Goal: Transaction & Acquisition: Book appointment/travel/reservation

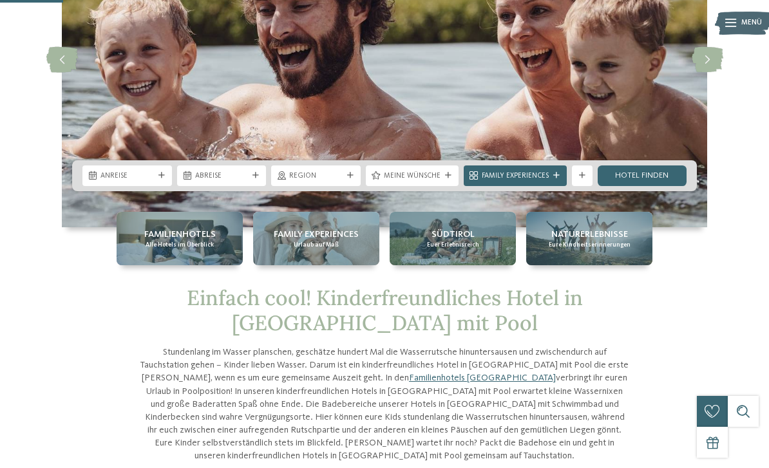
scroll to position [158, 0]
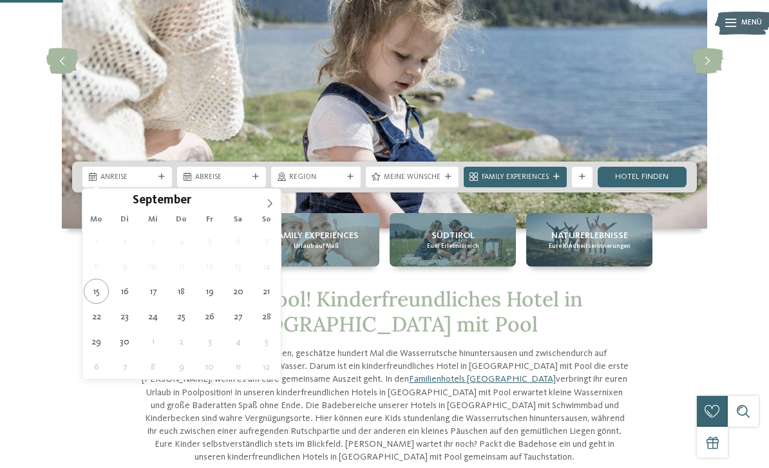
click at [265, 202] on icon at bounding box center [269, 203] width 9 height 9
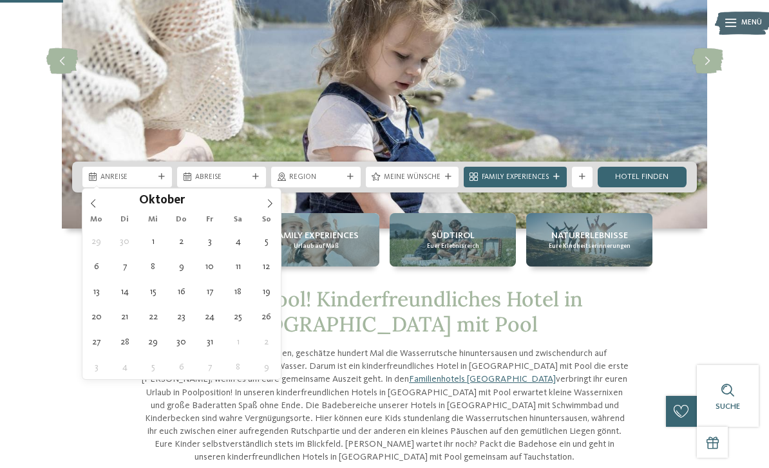
type div "12.10.2025"
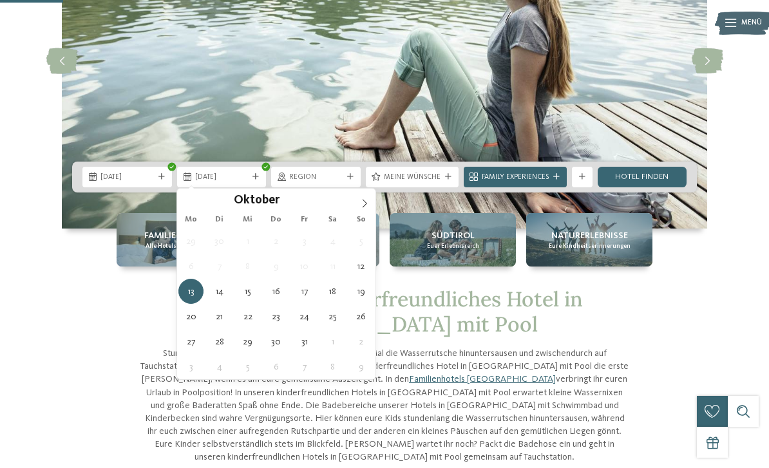
type div "19.10.2025"
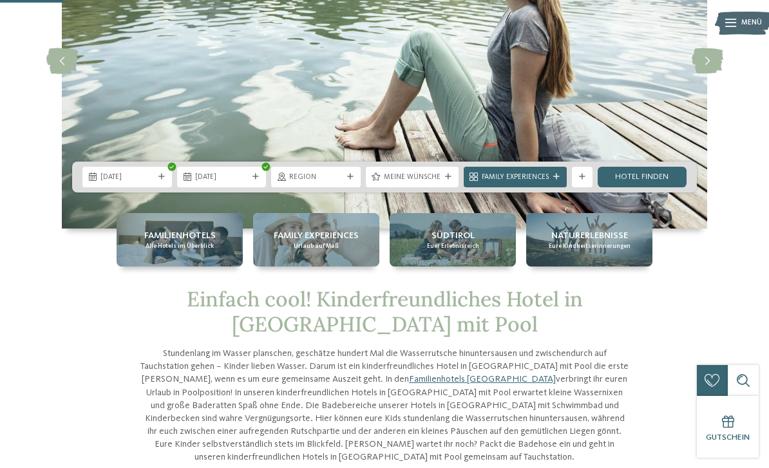
click at [444, 178] on div at bounding box center [448, 177] width 10 height 6
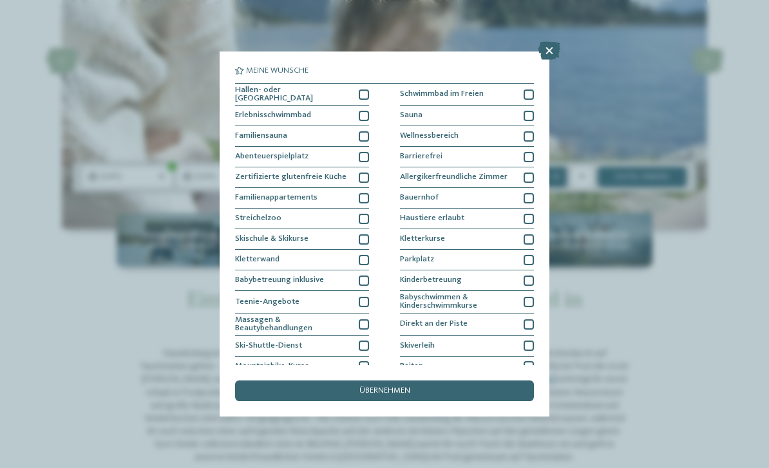
scroll to position [0, 0]
click at [441, 381] on div "übernehmen" at bounding box center [384, 391] width 299 height 21
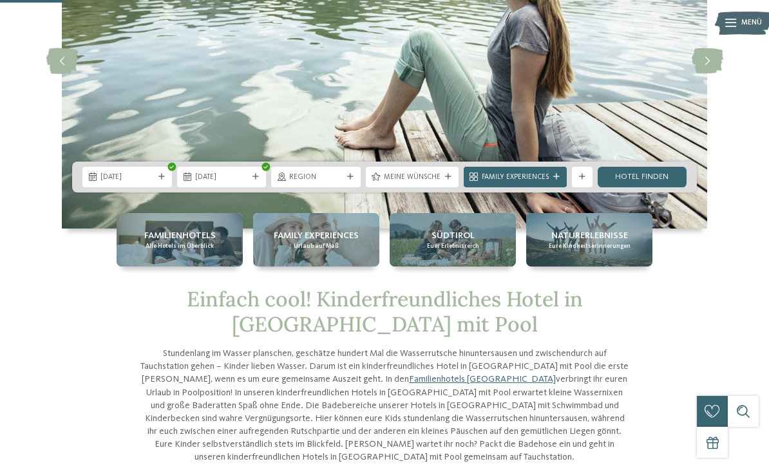
click at [547, 184] on div "Family Experiences" at bounding box center [515, 177] width 103 height 21
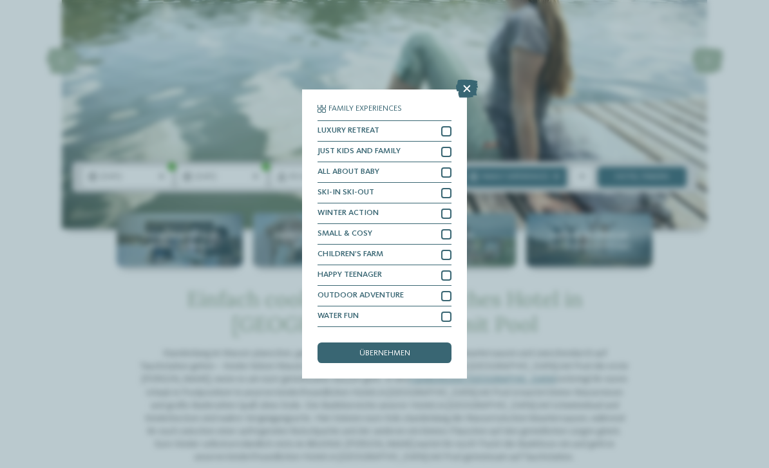
scroll to position [27, 0]
click at [463, 80] on icon at bounding box center [467, 89] width 22 height 18
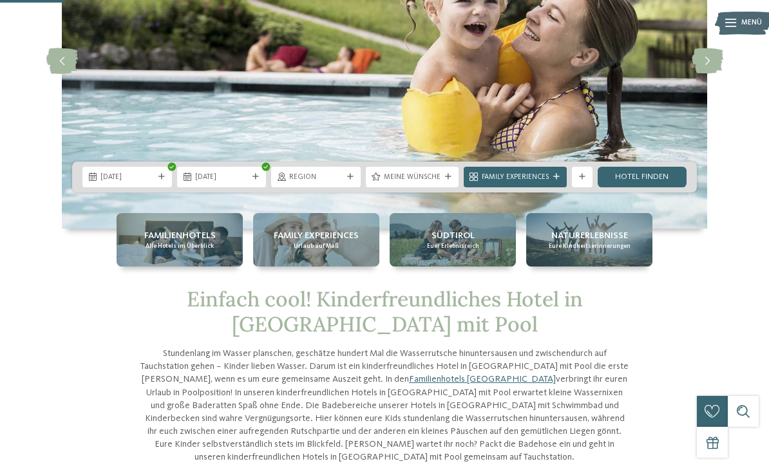
click at [644, 178] on link "Hotel finden" at bounding box center [643, 177] width 90 height 21
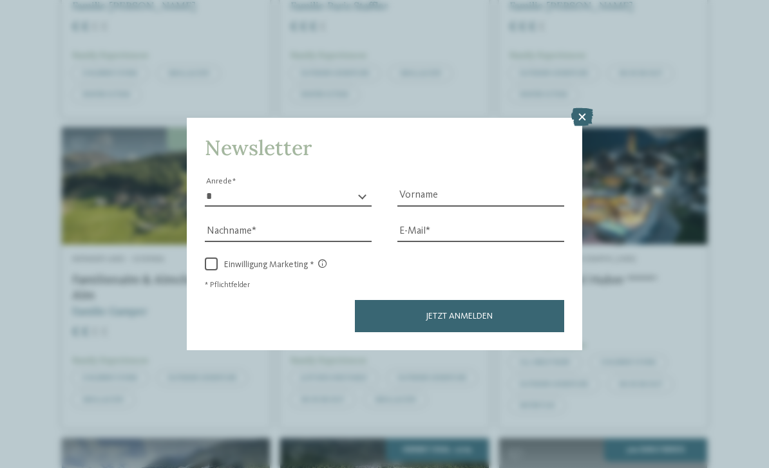
scroll to position [1490, 0]
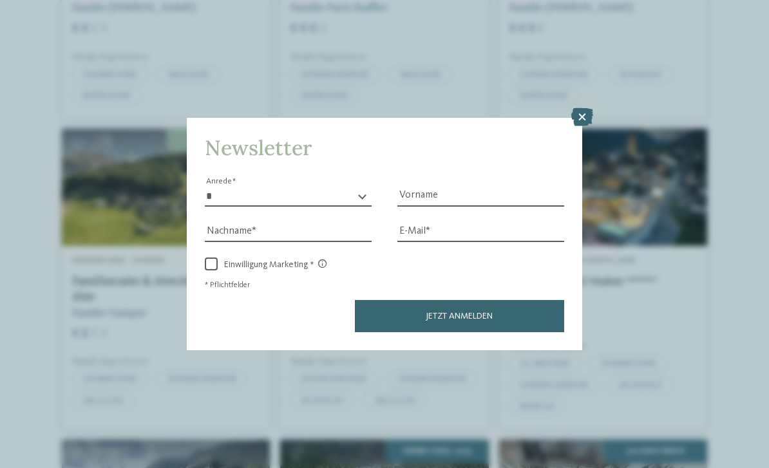
click at [585, 108] on icon at bounding box center [583, 117] width 22 height 18
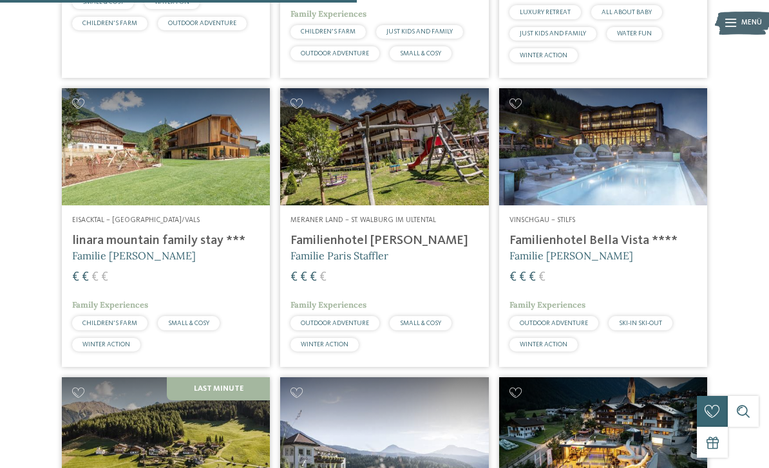
scroll to position [1237, 0]
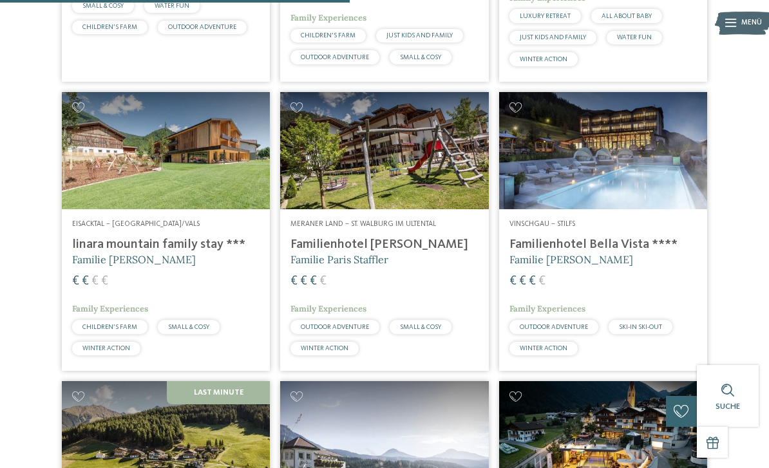
click at [219, 186] on img at bounding box center [166, 150] width 208 height 117
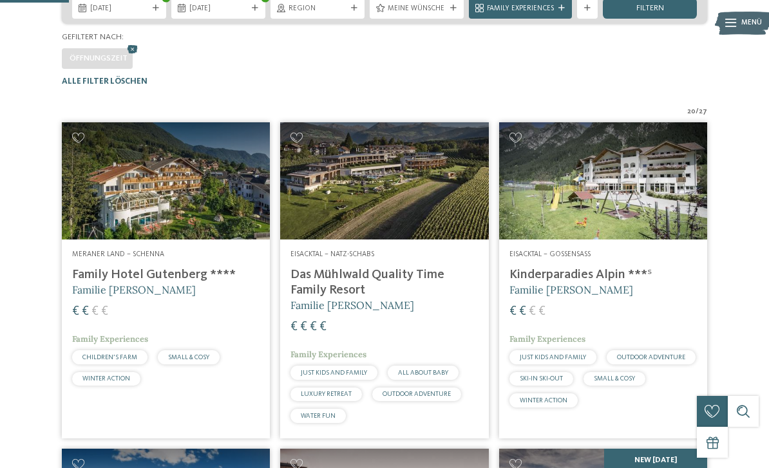
scroll to position [251, 0]
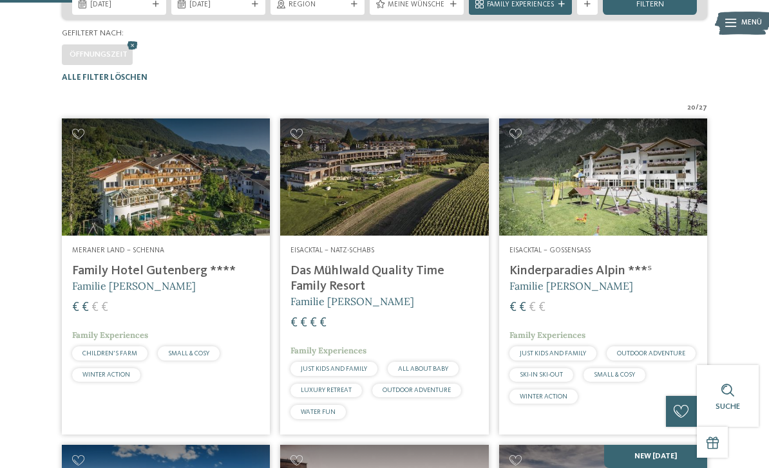
click at [619, 211] on img at bounding box center [603, 177] width 208 height 117
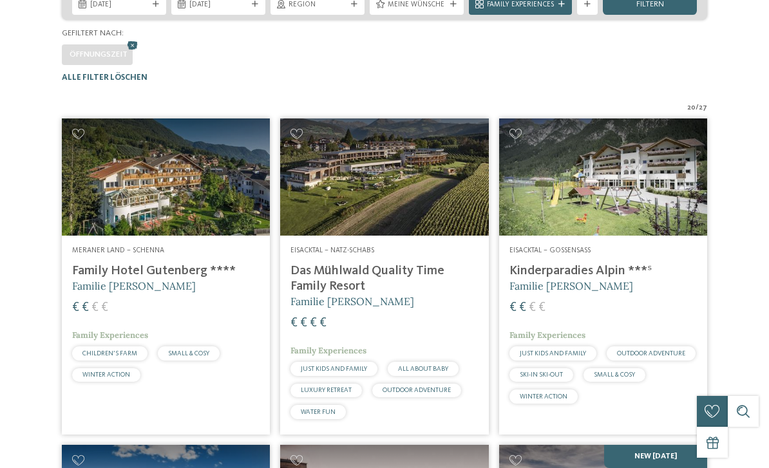
scroll to position [0, 0]
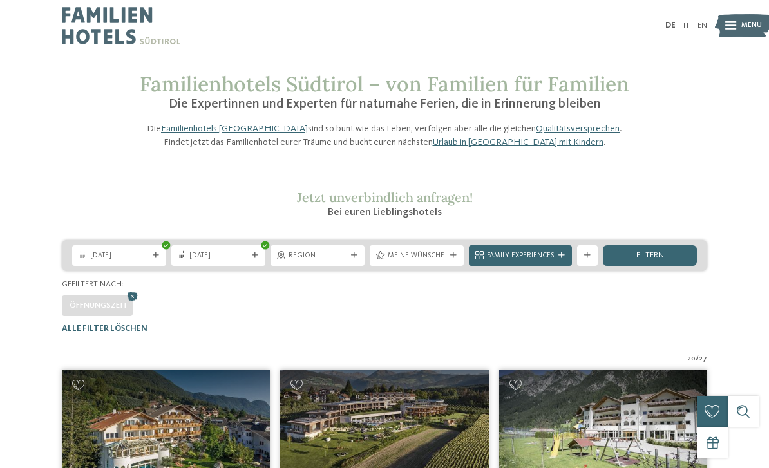
click at [708, 334] on div "12.10.2025 19.10.2025 Region" at bounding box center [384, 286] width 769 height 93
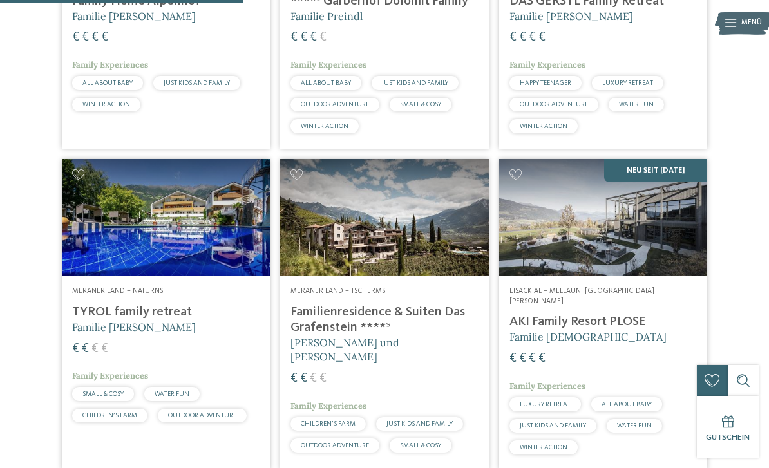
scroll to position [849, 0]
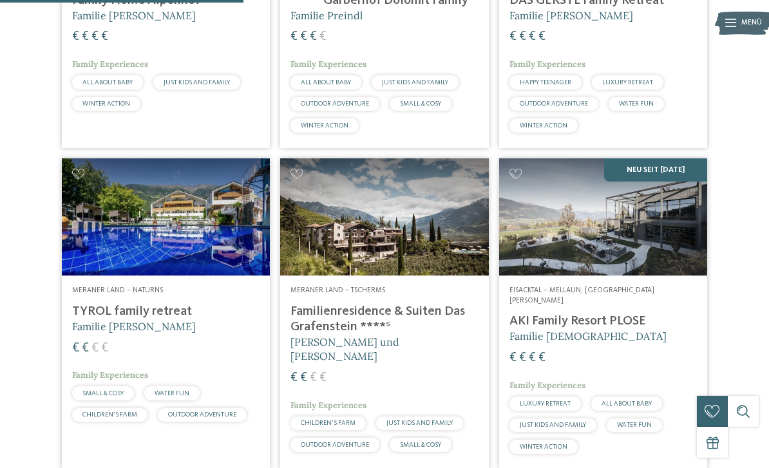
click at [621, 246] on img at bounding box center [603, 217] width 208 height 117
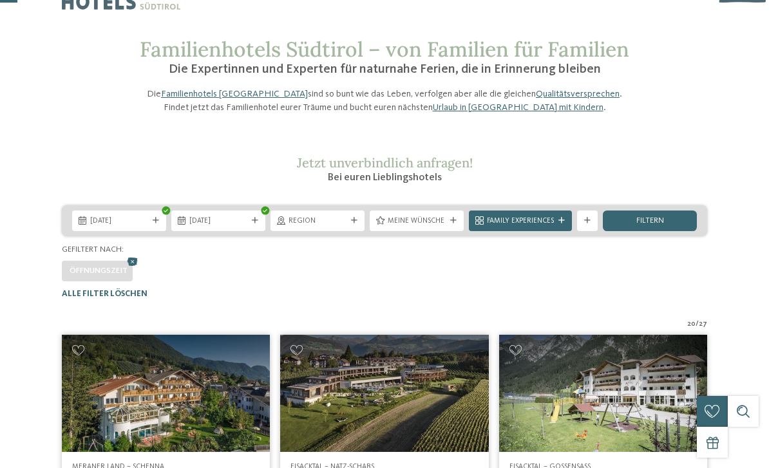
scroll to position [0, 0]
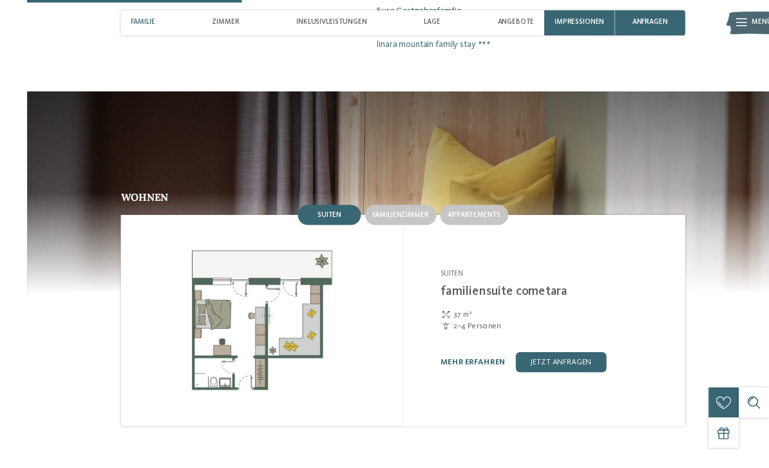
scroll to position [963, 0]
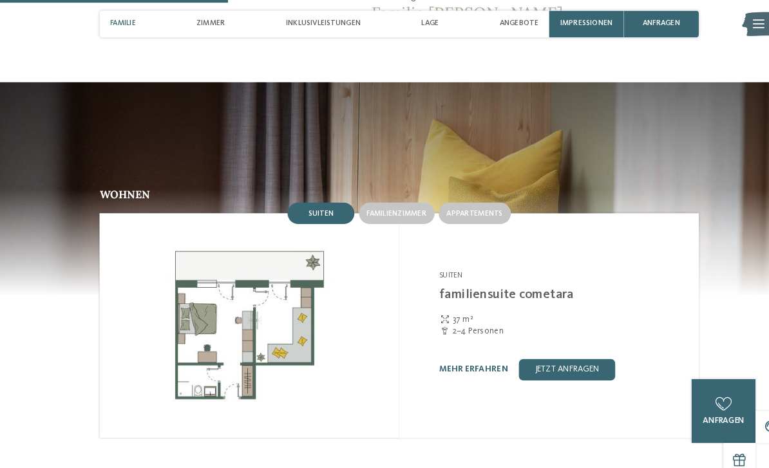
click at [398, 202] on span "Familienzimmer" at bounding box center [382, 206] width 57 height 8
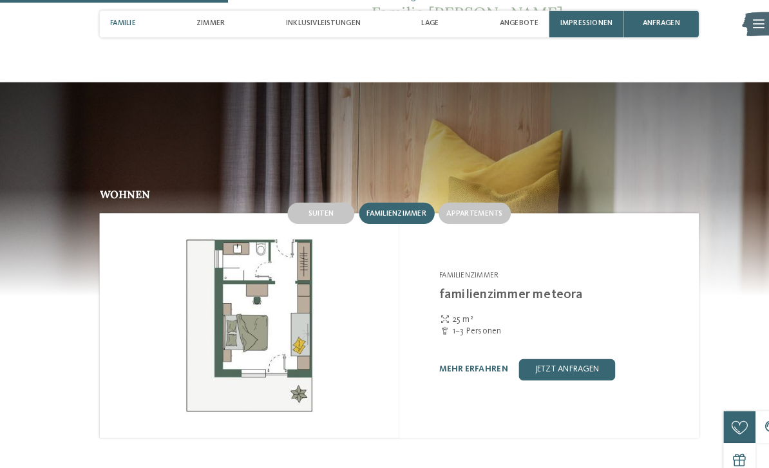
click at [467, 202] on span "Appartements" at bounding box center [457, 206] width 54 height 8
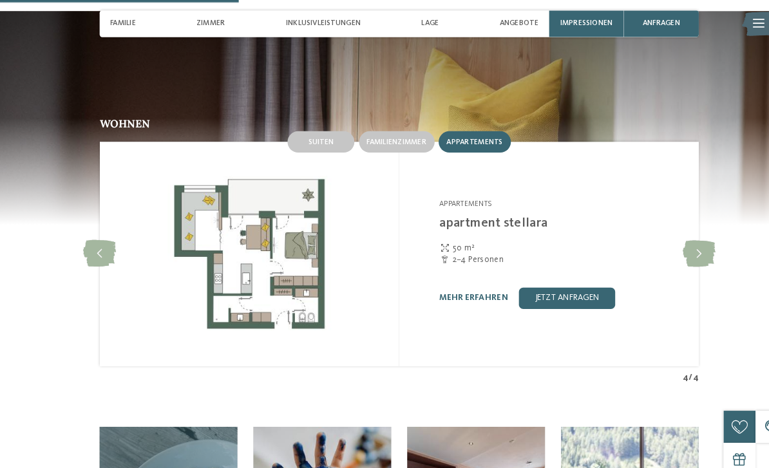
scroll to position [1022, 0]
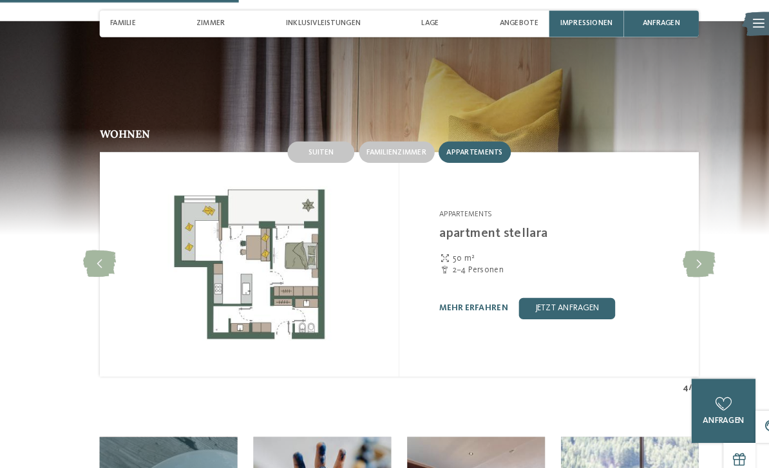
click at [476, 293] on link "mehr erfahren" at bounding box center [456, 297] width 66 height 8
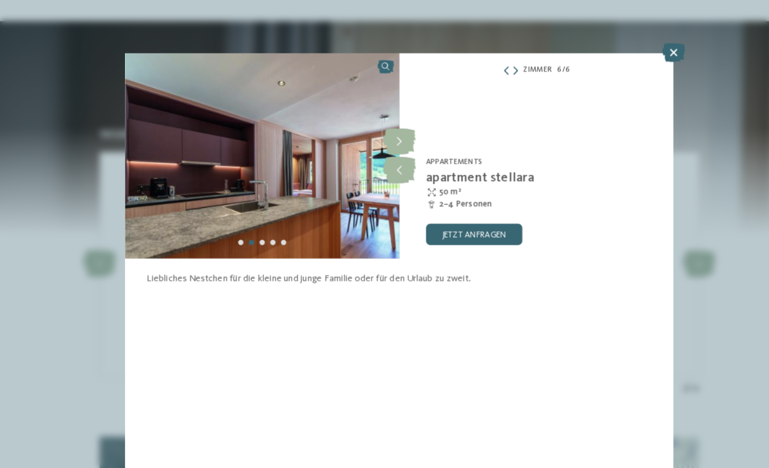
click at [392, 137] on icon at bounding box center [385, 137] width 32 height 26
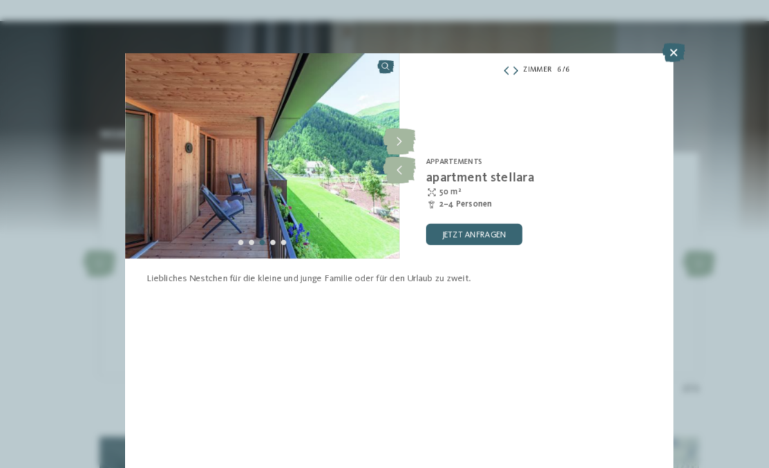
click at [387, 144] on icon at bounding box center [385, 137] width 32 height 26
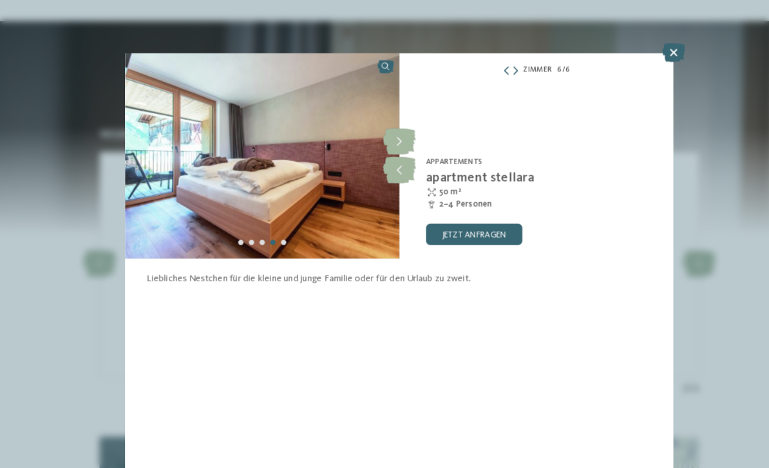
click at [391, 138] on icon at bounding box center [385, 137] width 32 height 26
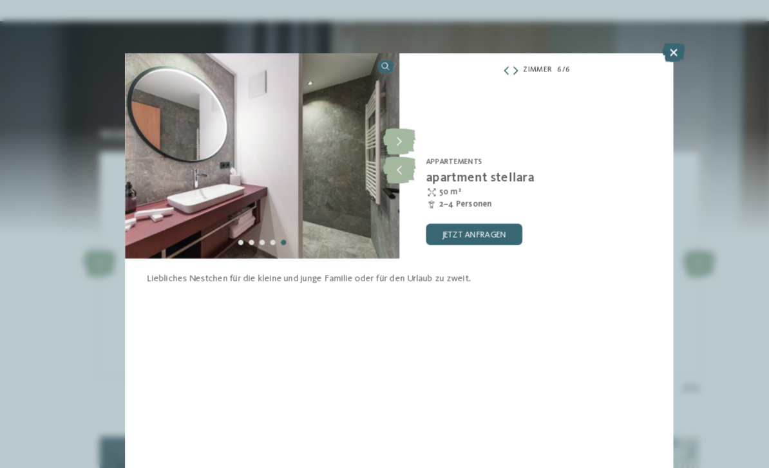
click at [378, 131] on icon at bounding box center [385, 137] width 32 height 26
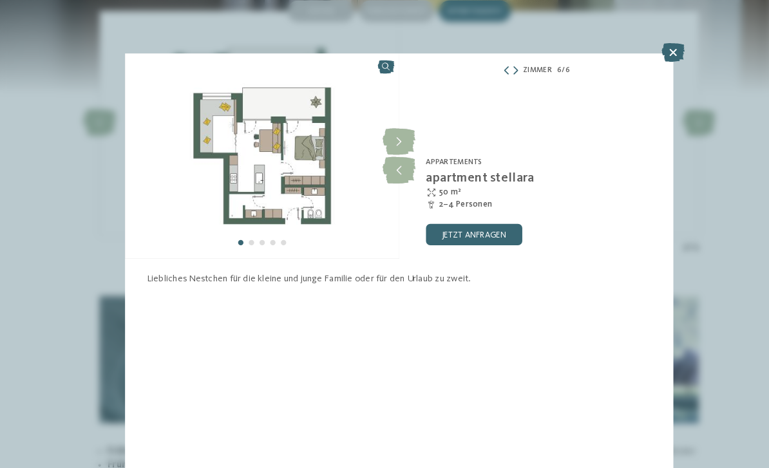
scroll to position [1160, 0]
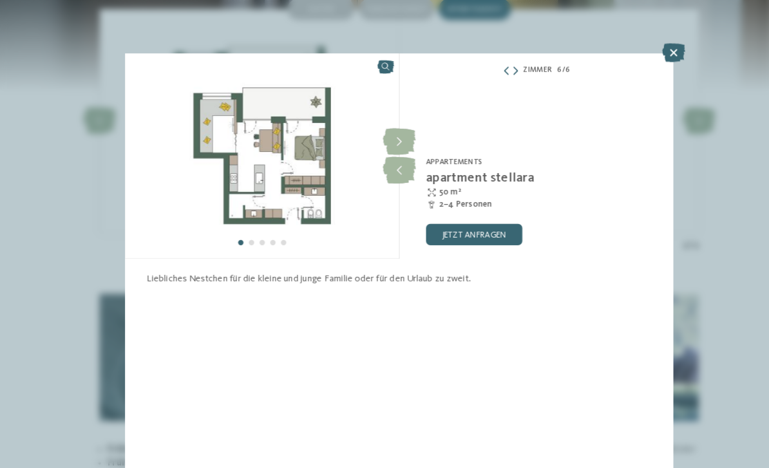
click at [649, 47] on icon at bounding box center [649, 51] width 22 height 18
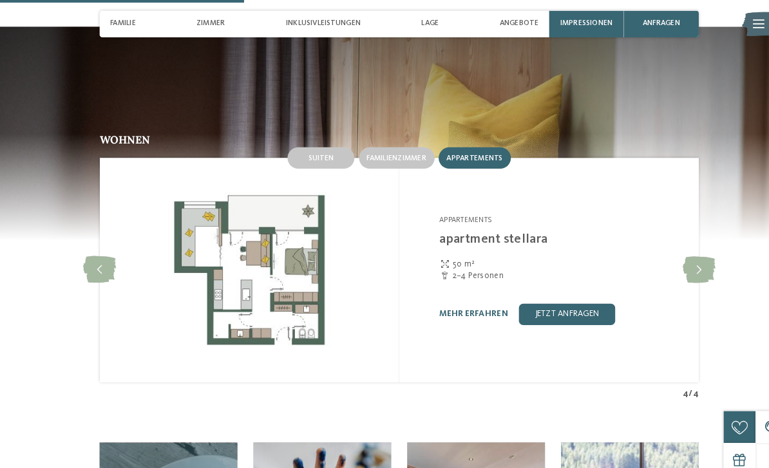
scroll to position [1015, 0]
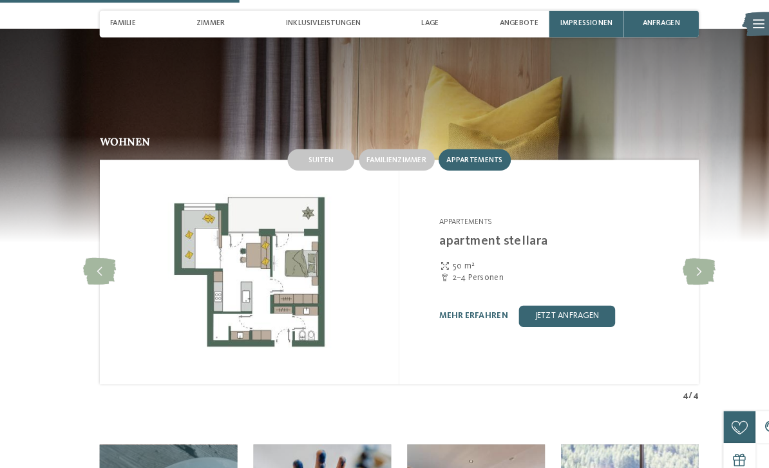
click at [675, 249] on icon at bounding box center [674, 262] width 32 height 26
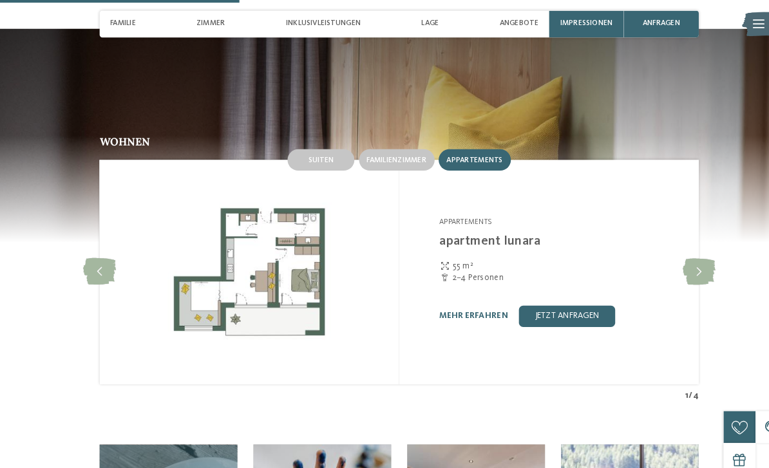
click at [668, 249] on icon at bounding box center [674, 262] width 32 height 26
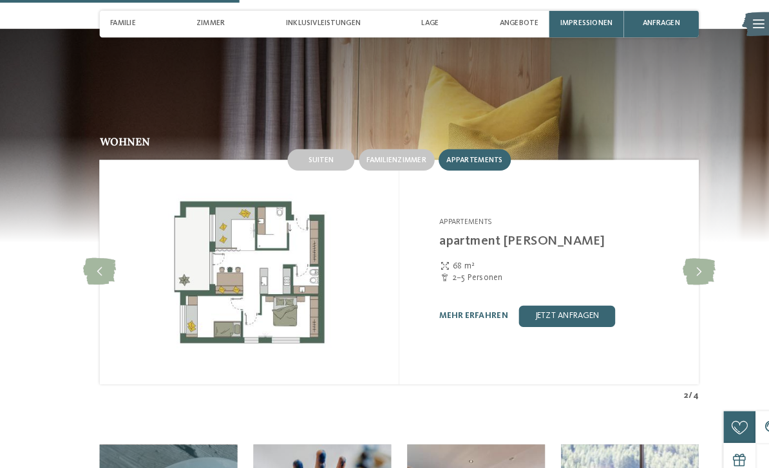
click at [463, 300] on link "mehr erfahren" at bounding box center [456, 304] width 66 height 8
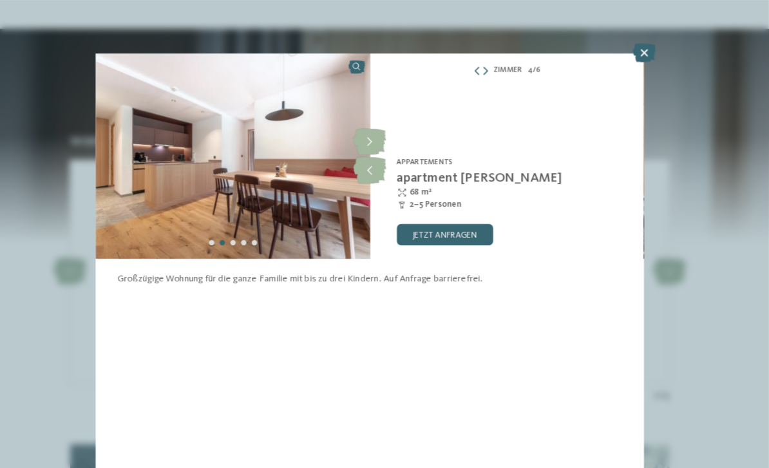
scroll to position [1015, 0]
click at [369, 139] on icon at bounding box center [385, 137] width 32 height 26
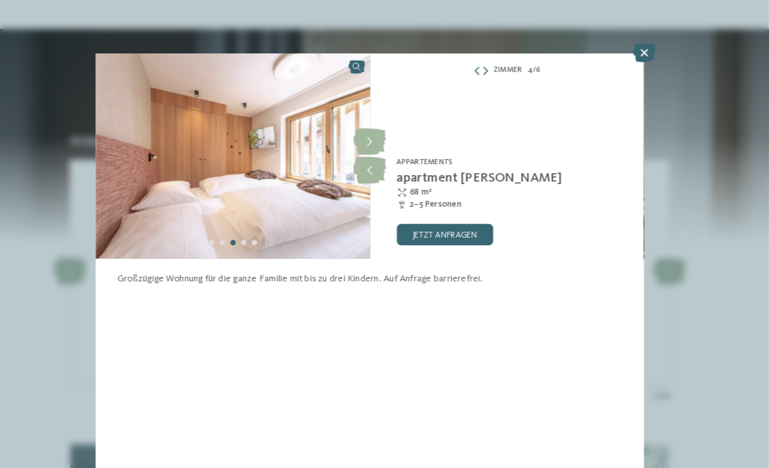
click at [369, 142] on icon at bounding box center [385, 137] width 32 height 26
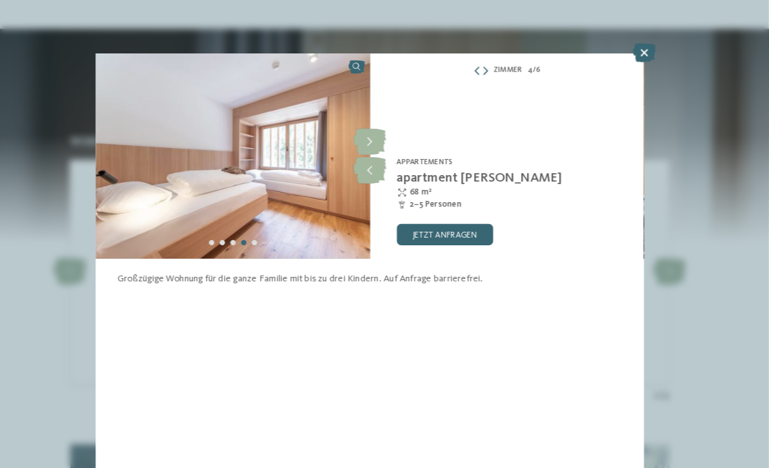
click at [410, 154] on span "Appartements" at bounding box center [437, 157] width 54 height 8
click at [369, 138] on icon at bounding box center [385, 137] width 32 height 26
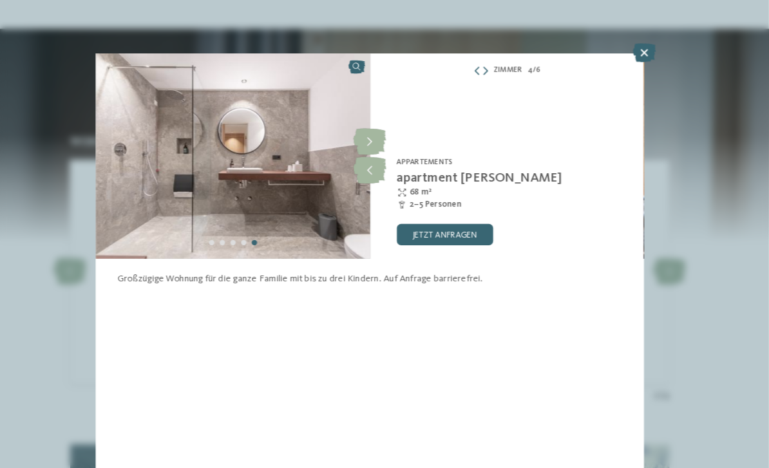
click at [369, 135] on icon at bounding box center [385, 137] width 32 height 26
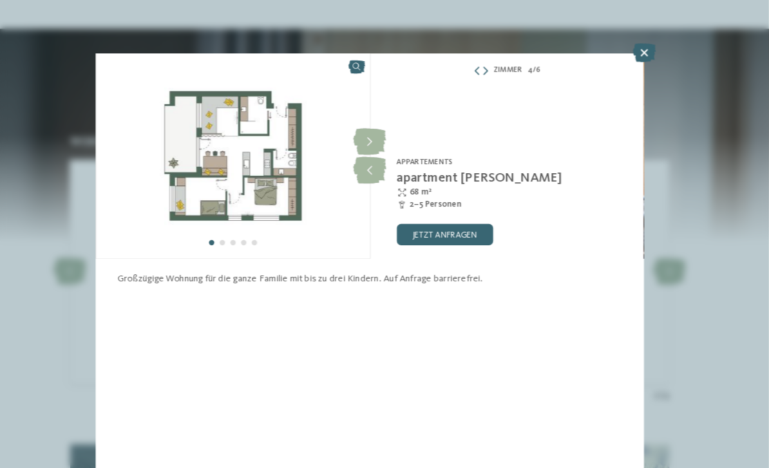
click at [638, 55] on icon at bounding box center [649, 51] width 22 height 18
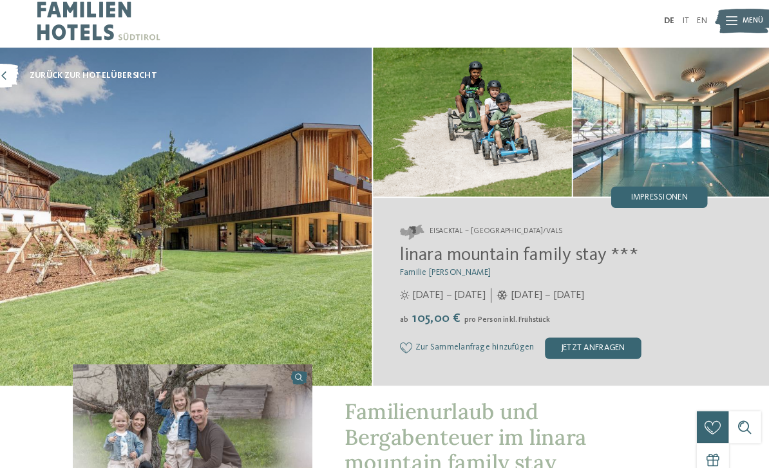
scroll to position [5, 0]
click at [261, 260] on img at bounding box center [192, 209] width 384 height 326
click at [644, 194] on span "Impressionen" at bounding box center [661, 191] width 55 height 8
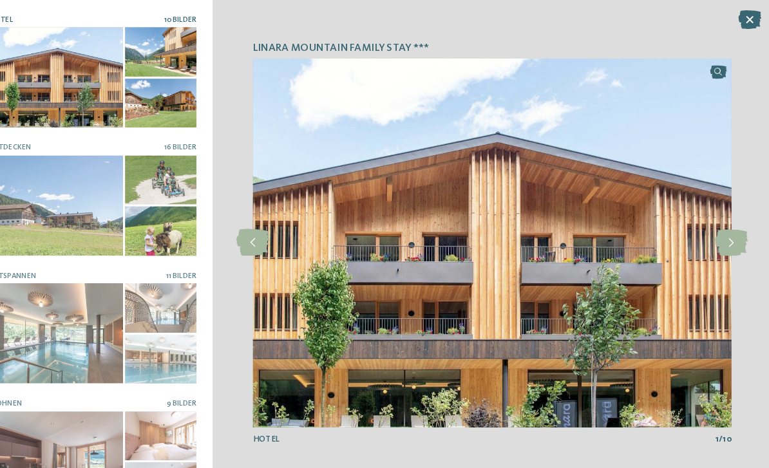
click at [715, 229] on icon at bounding box center [731, 235] width 32 height 26
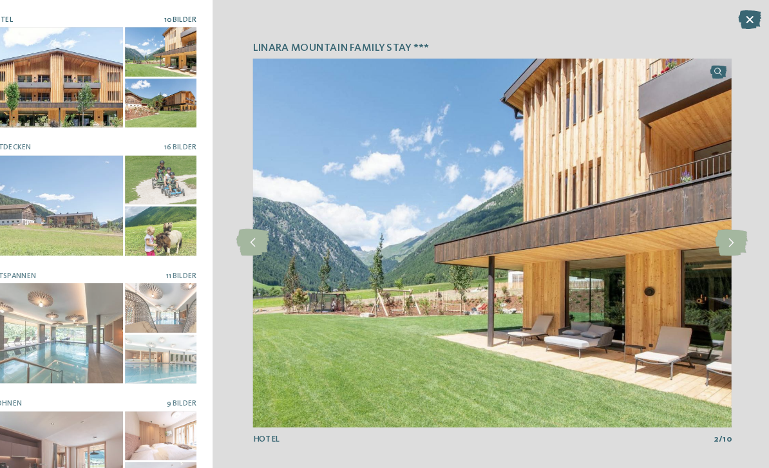
click at [715, 229] on icon at bounding box center [731, 235] width 32 height 26
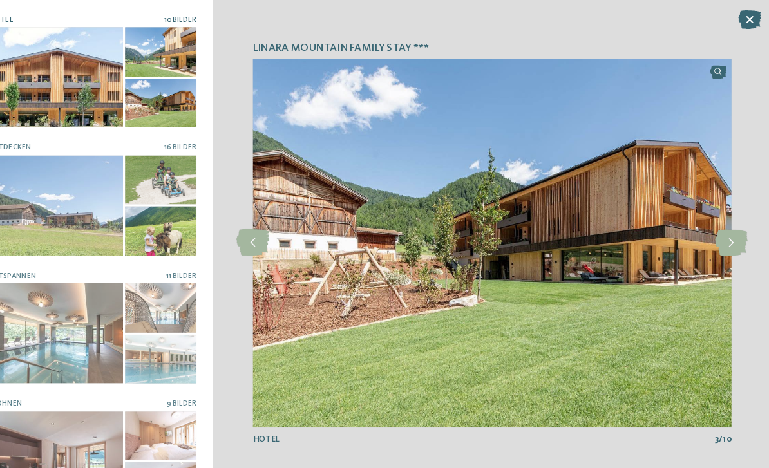
click at [715, 234] on icon at bounding box center [731, 235] width 32 height 26
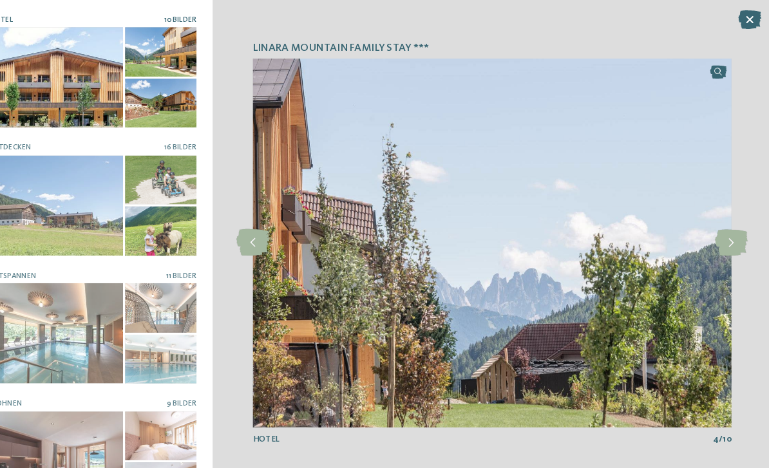
click at [715, 232] on icon at bounding box center [731, 235] width 32 height 26
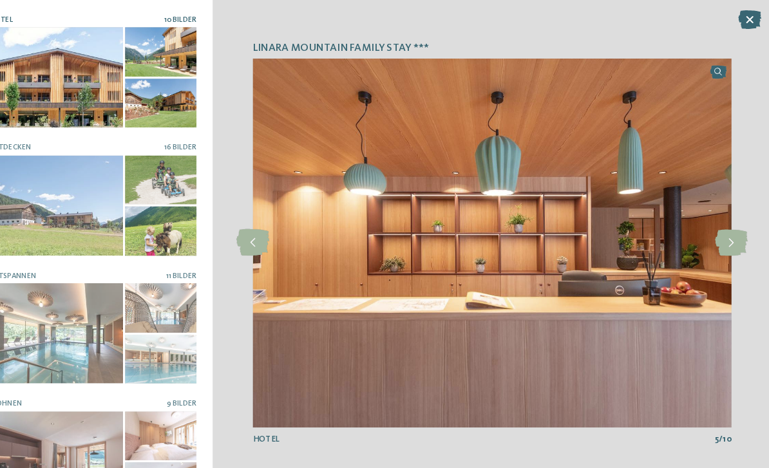
click at [715, 230] on icon at bounding box center [731, 235] width 32 height 26
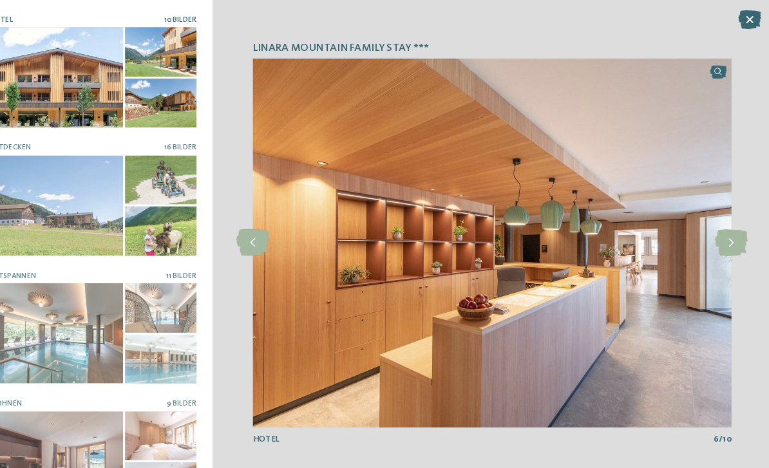
click at [715, 229] on icon at bounding box center [731, 235] width 32 height 26
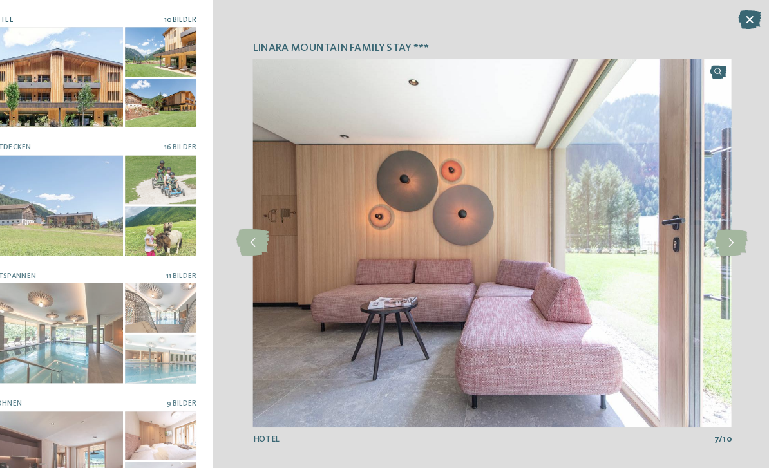
click at [715, 232] on icon at bounding box center [731, 235] width 32 height 26
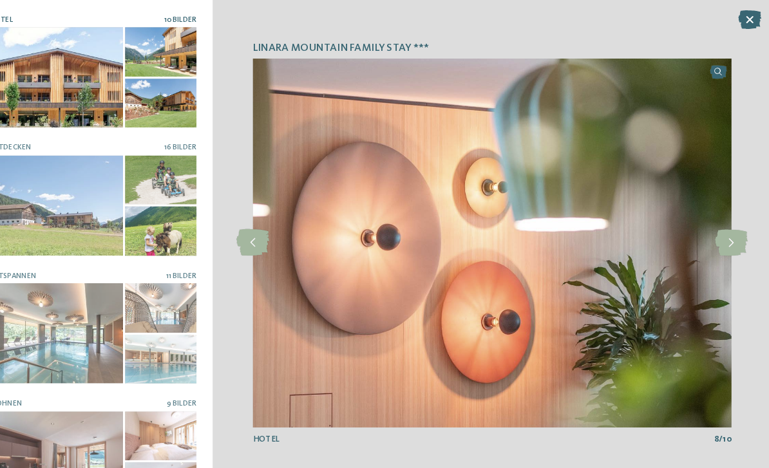
click at [715, 233] on icon at bounding box center [731, 235] width 32 height 26
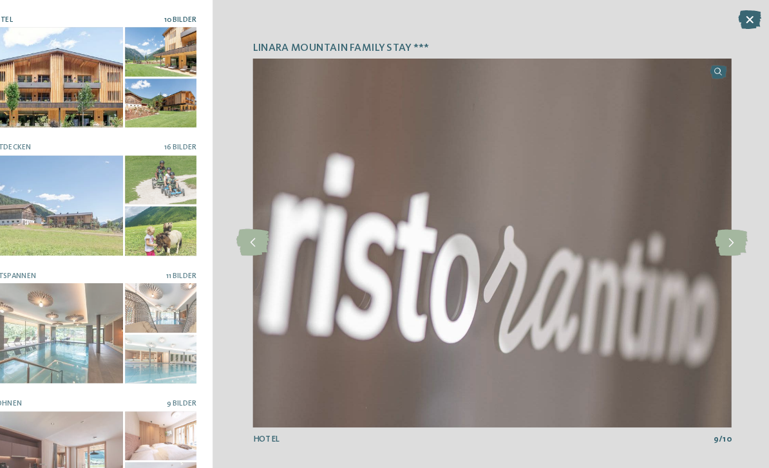
click at [715, 232] on icon at bounding box center [731, 235] width 32 height 26
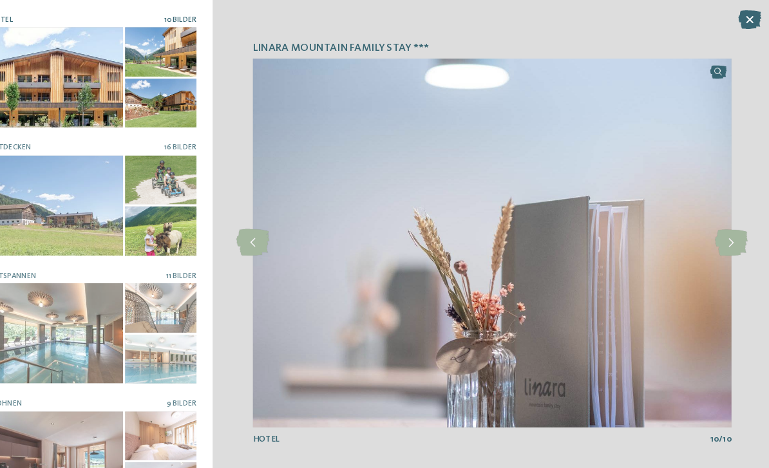
click at [715, 233] on icon at bounding box center [731, 235] width 32 height 26
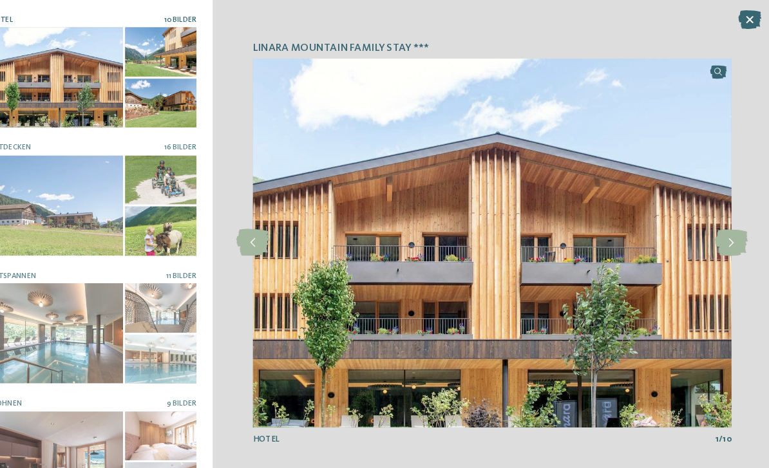
click at [715, 231] on icon at bounding box center [731, 235] width 32 height 26
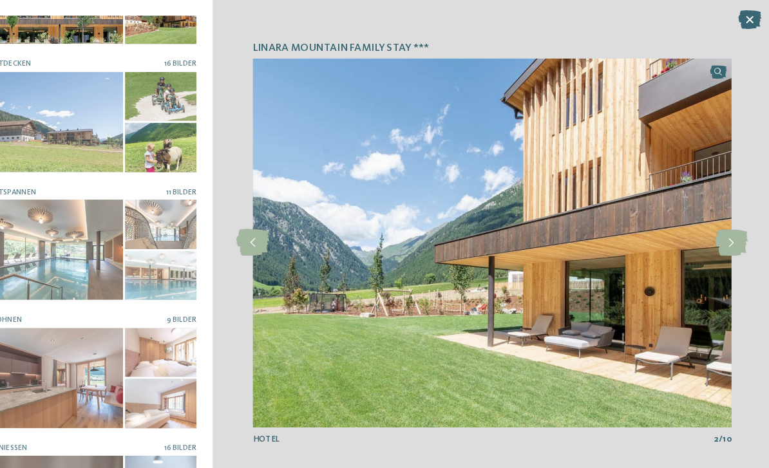
scroll to position [0, 0]
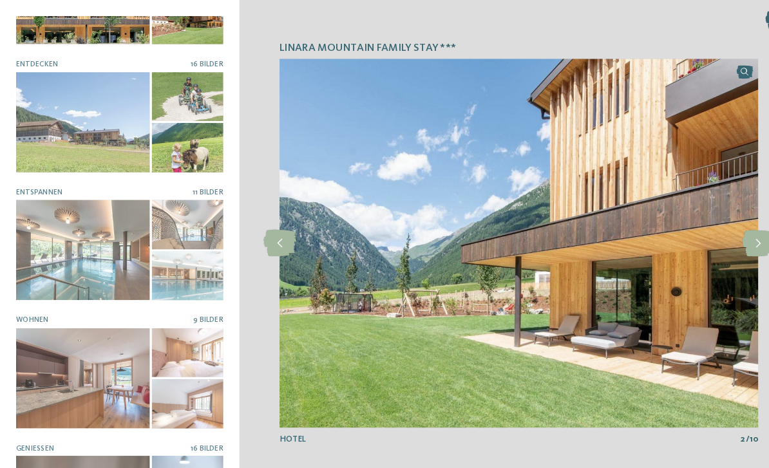
click at [107, 127] on div at bounding box center [79, 118] width 129 height 97
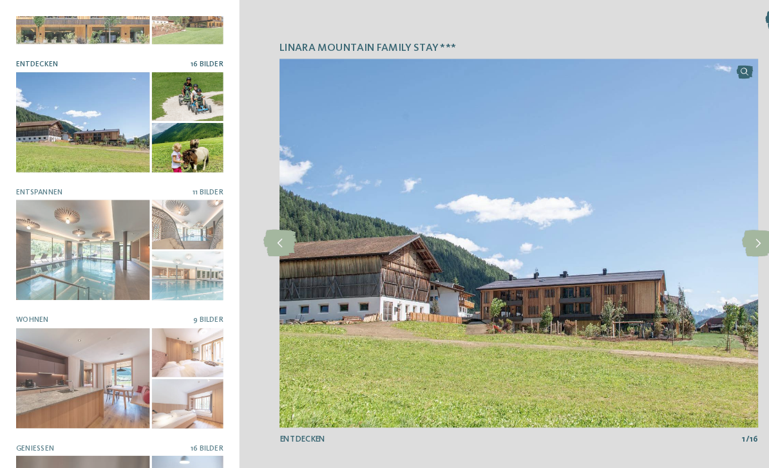
click at [722, 231] on icon at bounding box center [731, 235] width 32 height 26
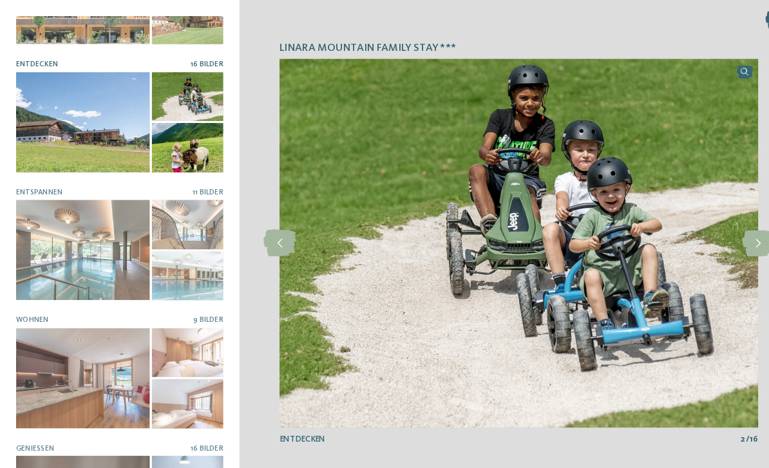
click at [727, 232] on icon at bounding box center [731, 235] width 32 height 26
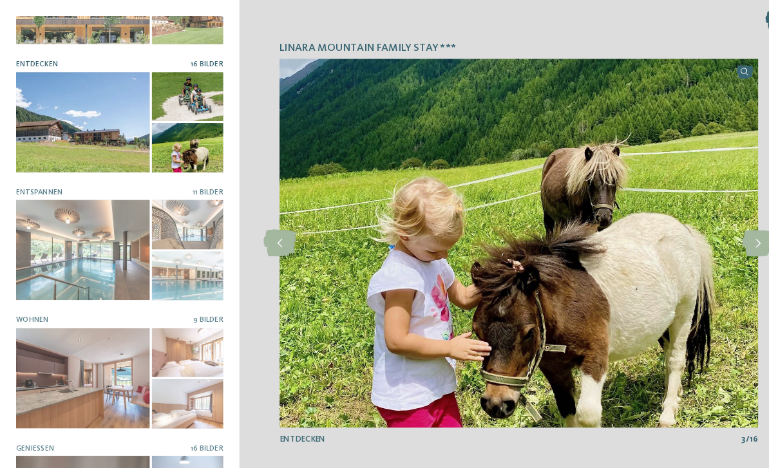
click at [726, 233] on icon at bounding box center [731, 235] width 32 height 26
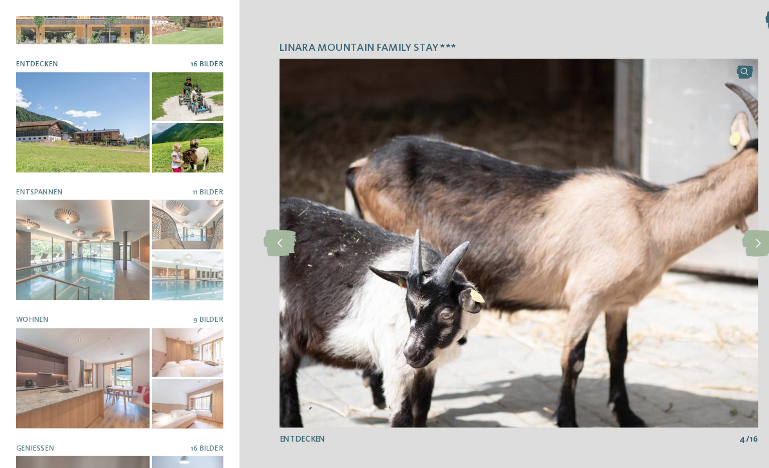
click at [724, 233] on icon at bounding box center [731, 235] width 32 height 26
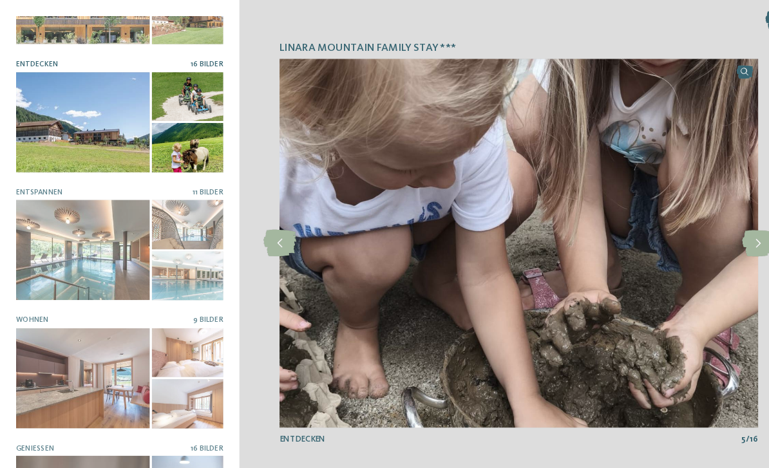
click at [723, 231] on icon at bounding box center [731, 235] width 32 height 26
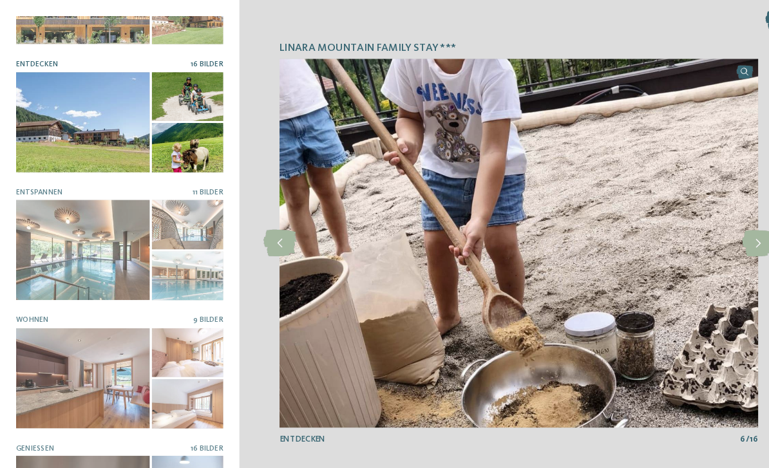
click at [725, 232] on icon at bounding box center [731, 235] width 32 height 26
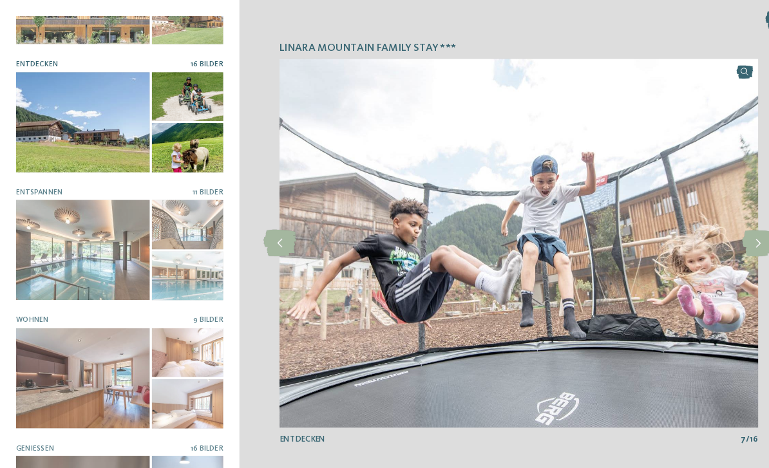
click at [729, 229] on icon at bounding box center [731, 235] width 32 height 26
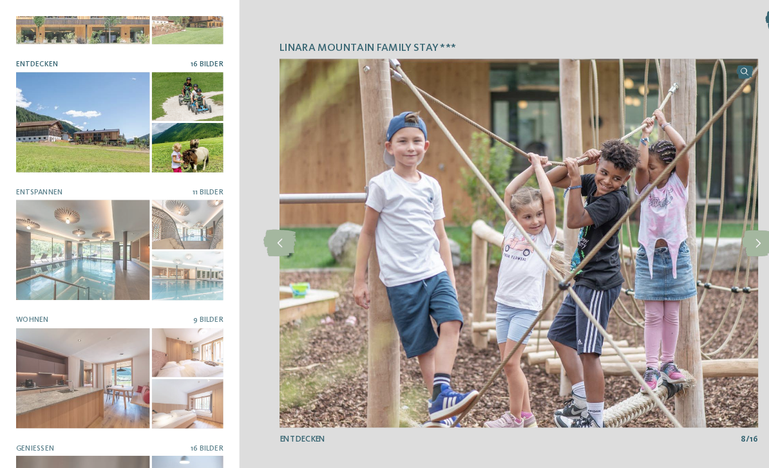
click at [726, 227] on icon at bounding box center [731, 235] width 32 height 26
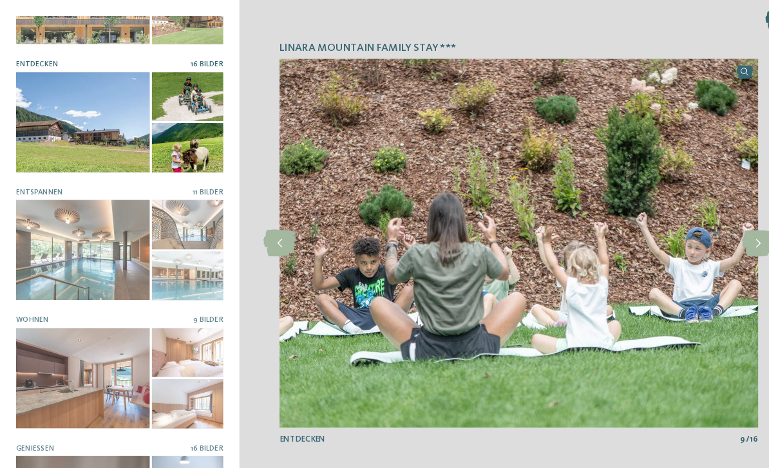
click at [728, 231] on icon at bounding box center [731, 235] width 32 height 26
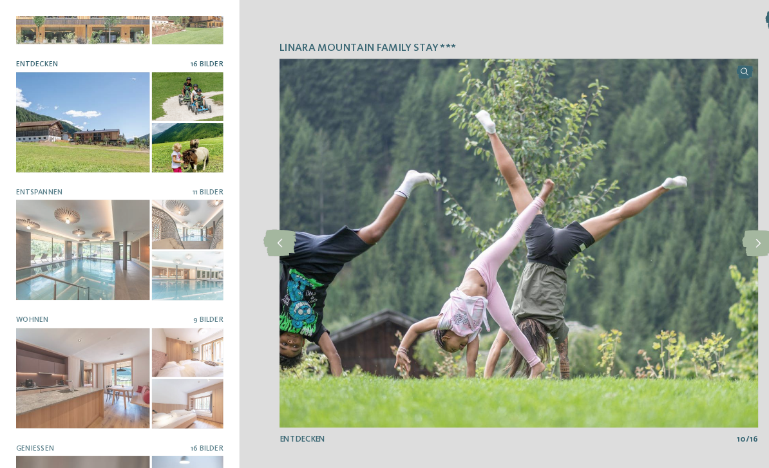
click at [723, 235] on icon at bounding box center [731, 235] width 32 height 26
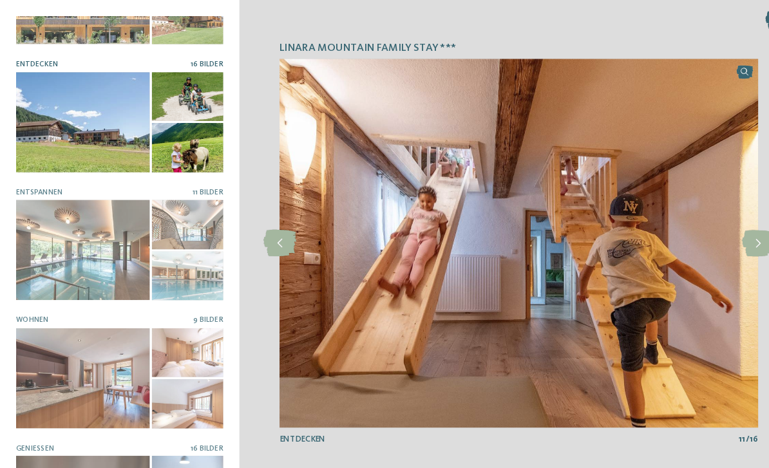
click at [720, 227] on icon at bounding box center [731, 235] width 32 height 26
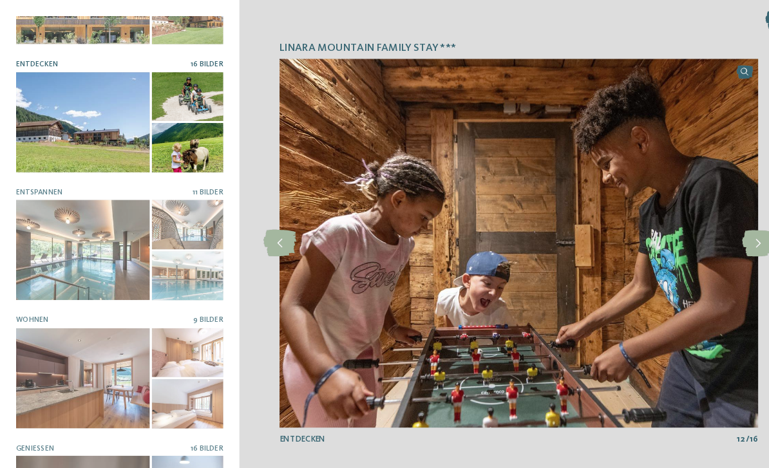
click at [722, 231] on icon at bounding box center [731, 235] width 32 height 26
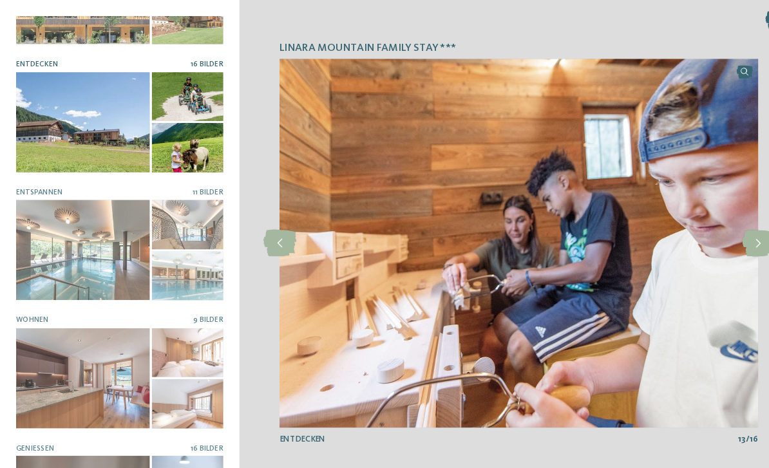
click at [726, 233] on icon at bounding box center [731, 235] width 32 height 26
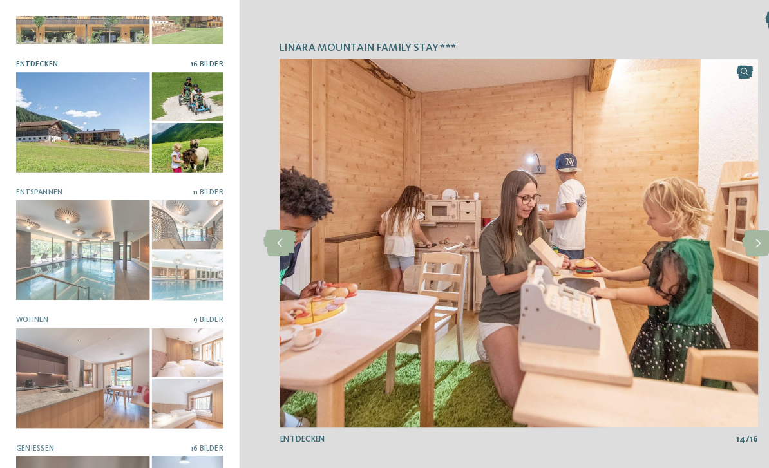
click at [733, 229] on icon at bounding box center [731, 235] width 32 height 26
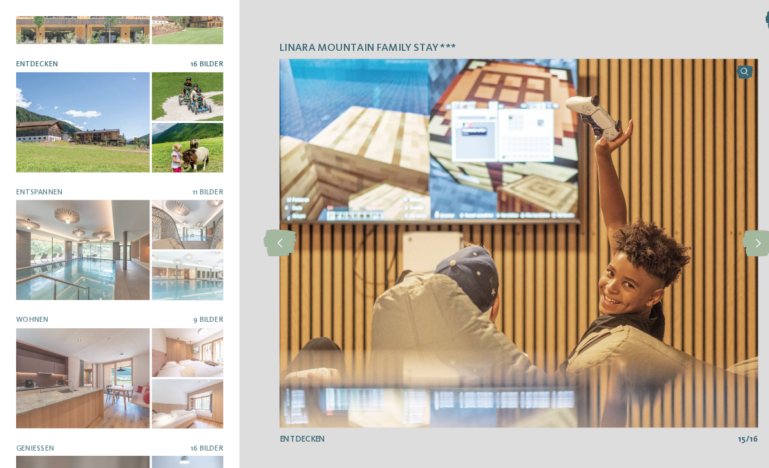
click at [725, 228] on icon at bounding box center [731, 235] width 32 height 26
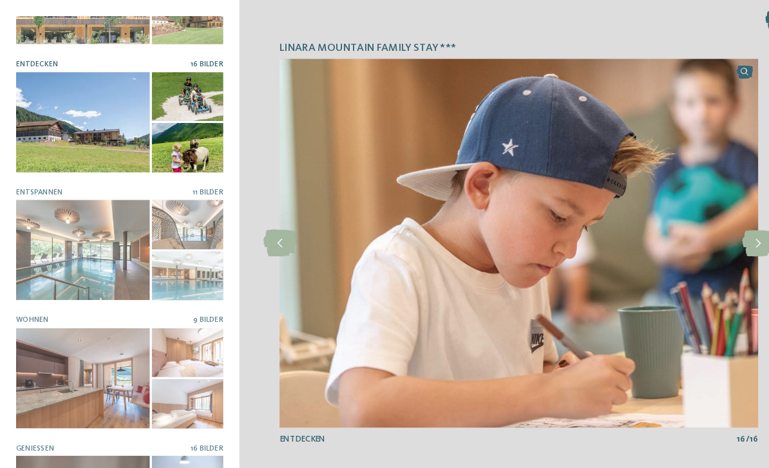
click at [724, 229] on icon at bounding box center [731, 235] width 32 height 26
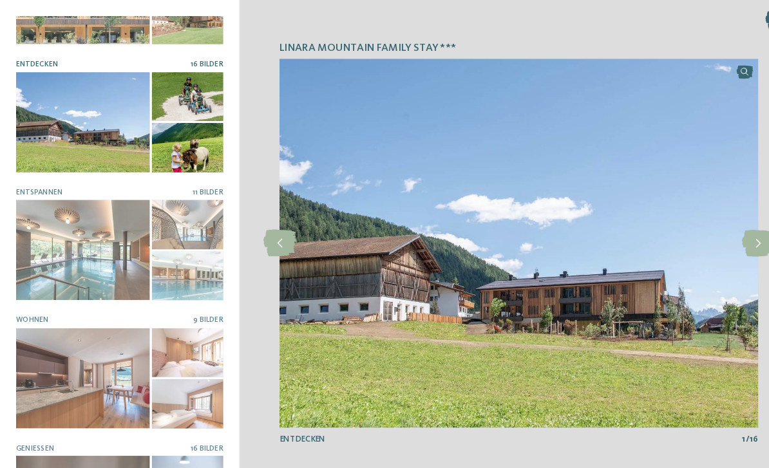
click at [732, 232] on icon at bounding box center [731, 235] width 32 height 26
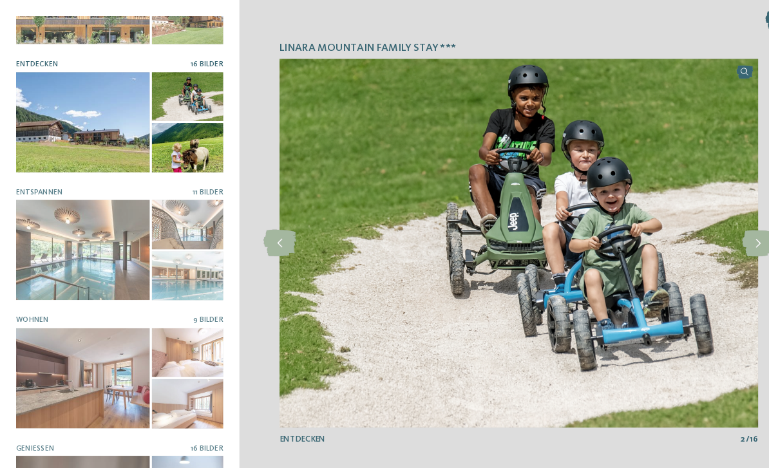
click at [727, 229] on icon at bounding box center [731, 235] width 32 height 26
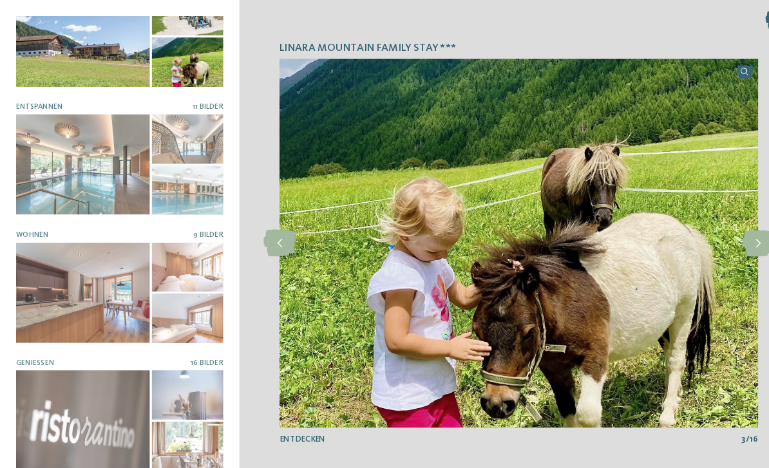
scroll to position [162, 0]
click at [109, 403] on div at bounding box center [79, 406] width 129 height 97
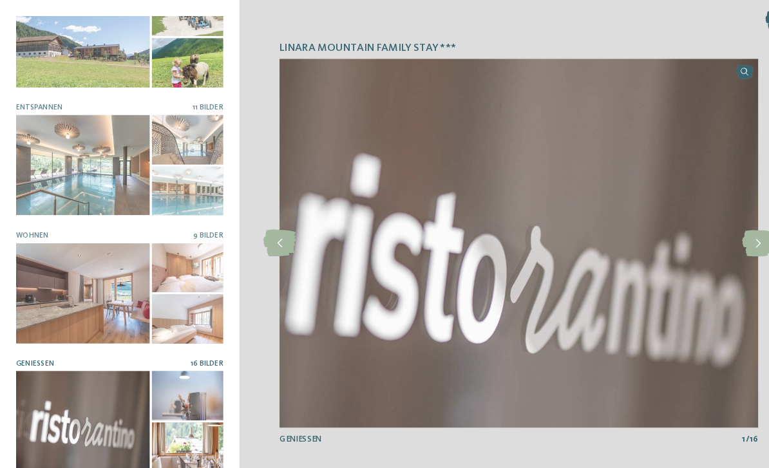
click at [727, 229] on icon at bounding box center [731, 235] width 32 height 26
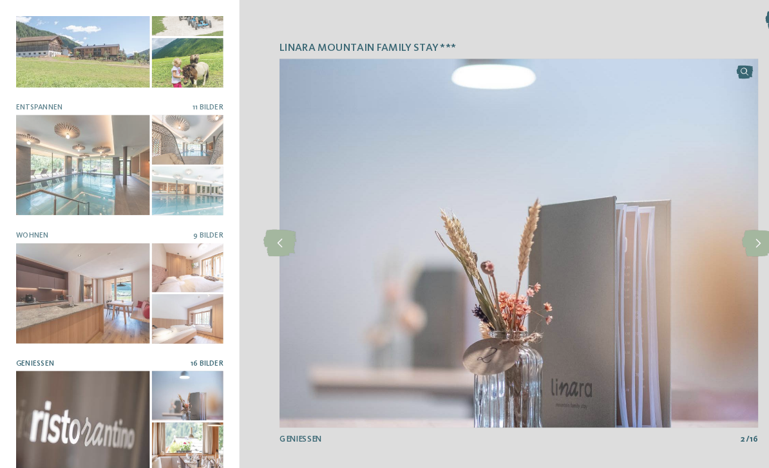
click at [726, 229] on icon at bounding box center [731, 235] width 32 height 26
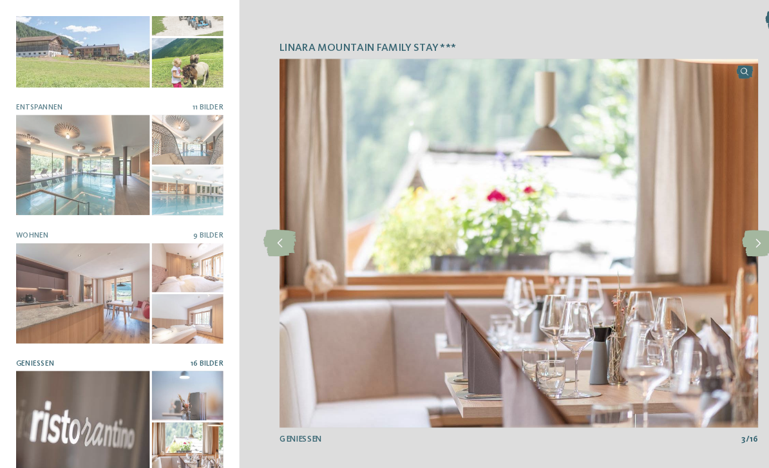
click at [727, 233] on icon at bounding box center [731, 235] width 32 height 26
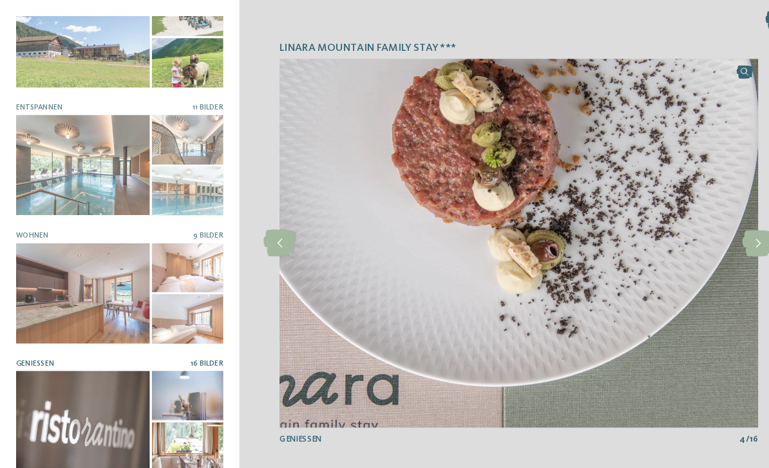
click at [726, 232] on icon at bounding box center [731, 235] width 32 height 26
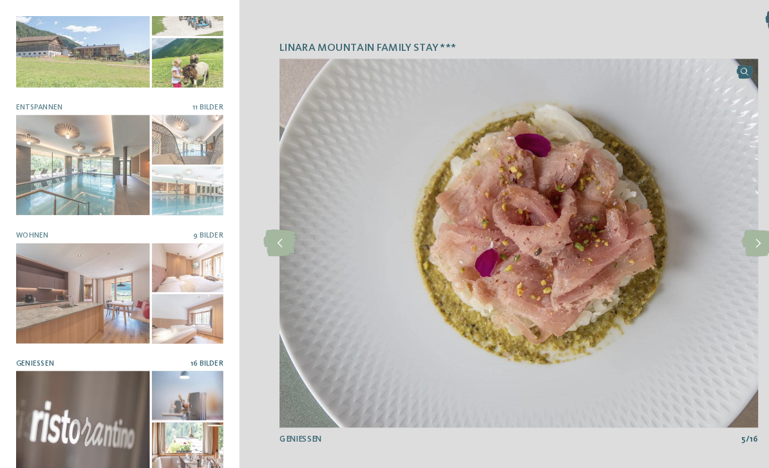
click at [726, 228] on icon at bounding box center [731, 235] width 32 height 26
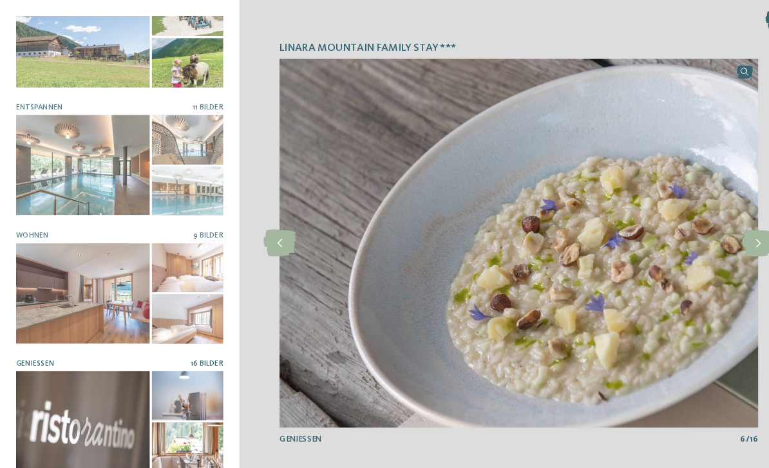
click at [724, 232] on icon at bounding box center [731, 235] width 32 height 26
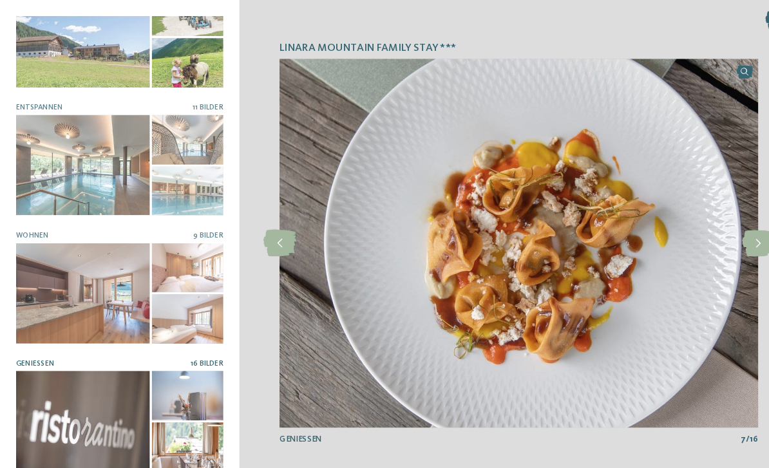
click at [728, 225] on icon at bounding box center [731, 235] width 32 height 26
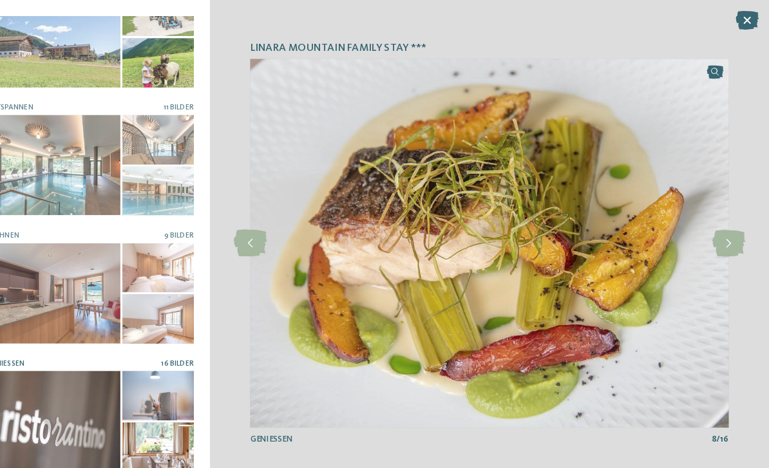
click at [737, 20] on icon at bounding box center [748, 19] width 22 height 18
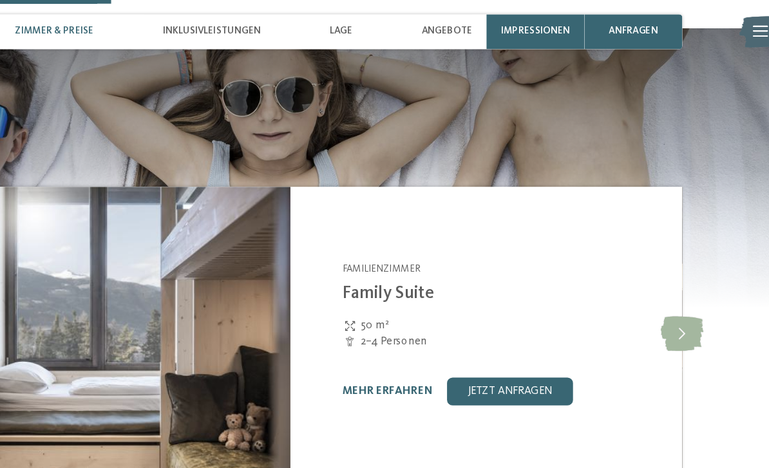
scroll to position [1242, 0]
click at [658, 233] on icon at bounding box center [674, 246] width 32 height 26
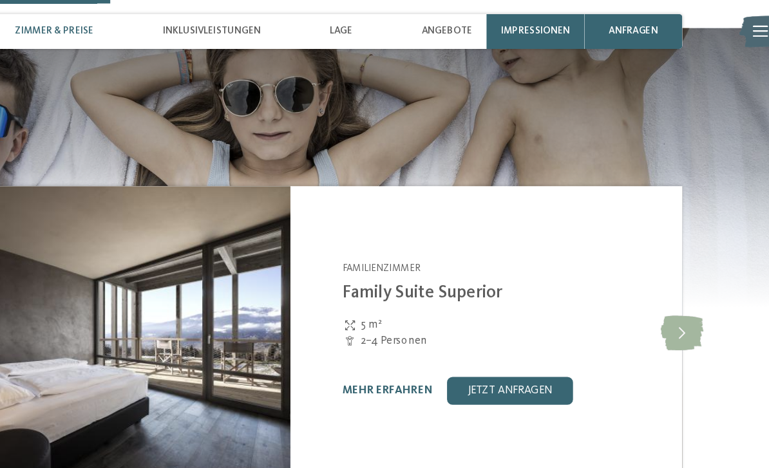
click at [658, 233] on icon at bounding box center [674, 246] width 32 height 26
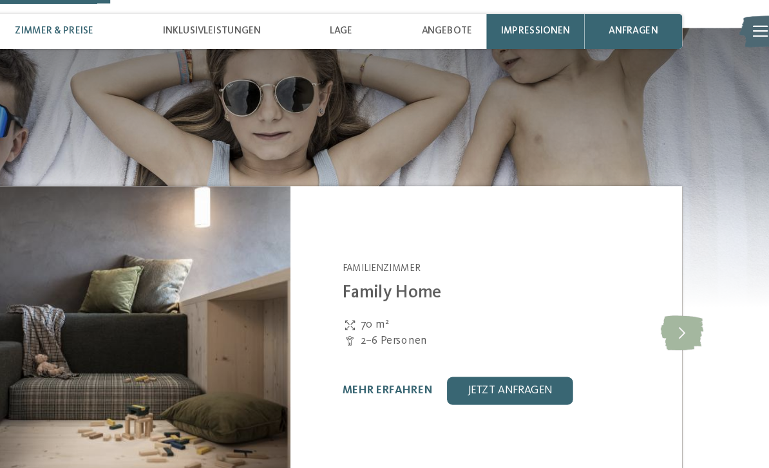
click at [658, 233] on icon at bounding box center [674, 246] width 32 height 26
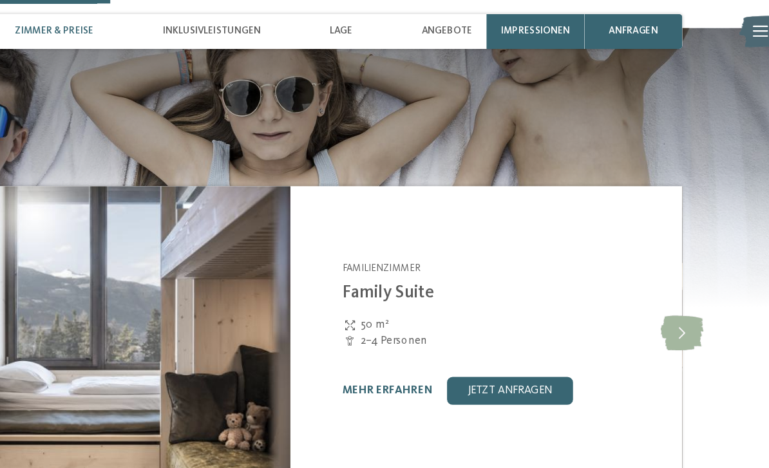
click at [658, 233] on icon at bounding box center [674, 246] width 32 height 26
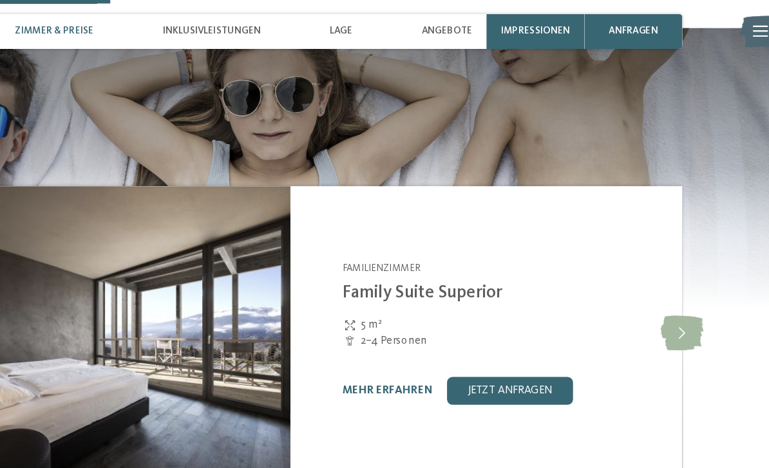
click at [658, 233] on icon at bounding box center [674, 246] width 32 height 26
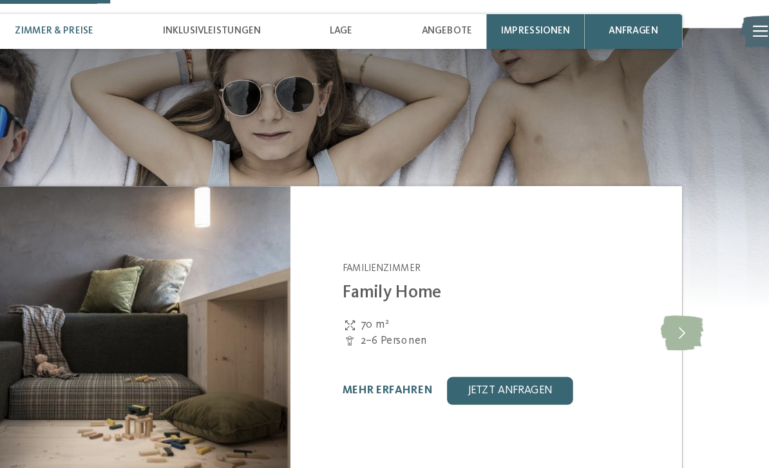
click at [423, 284] on link "mehr erfahren" at bounding box center [456, 288] width 66 height 8
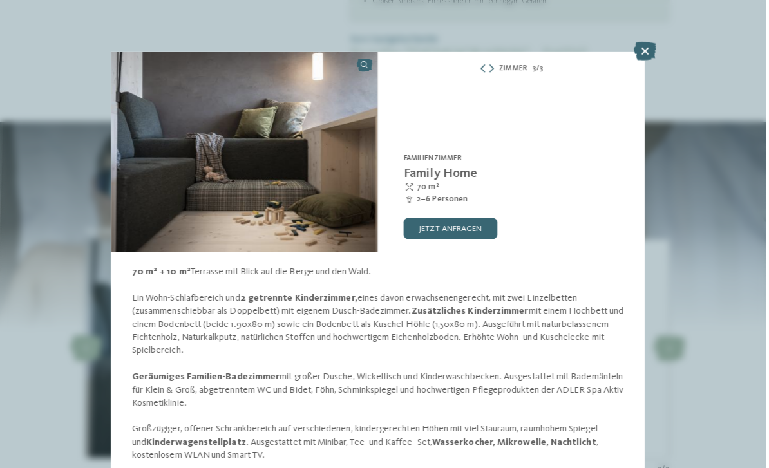
scroll to position [1159, 0]
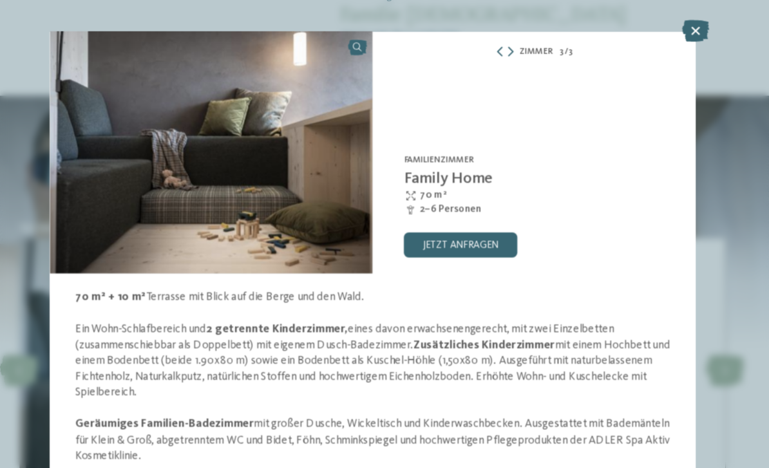
click at [495, 64] on icon at bounding box center [497, 68] width 5 height 8
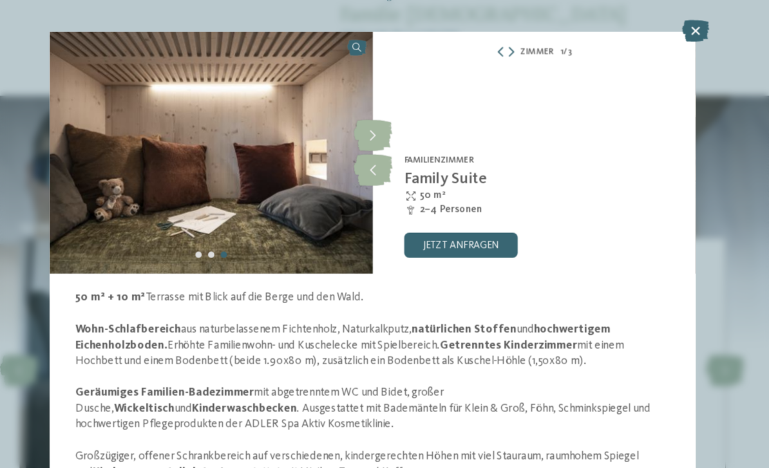
click at [496, 64] on icon at bounding box center [498, 68] width 5 height 8
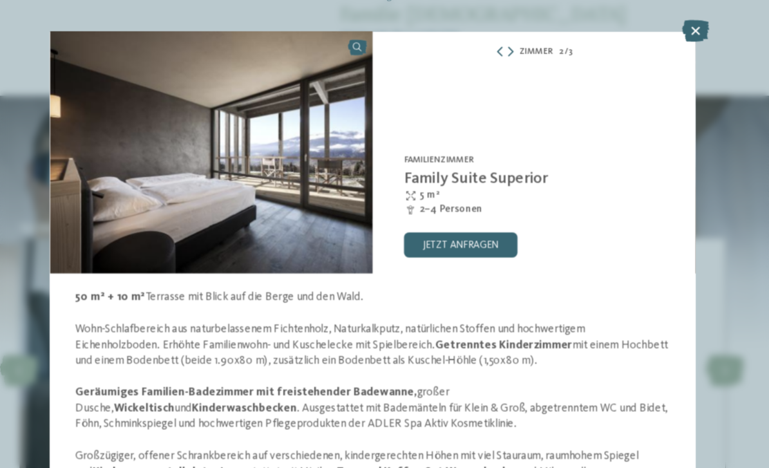
click at [495, 64] on icon at bounding box center [497, 68] width 5 height 8
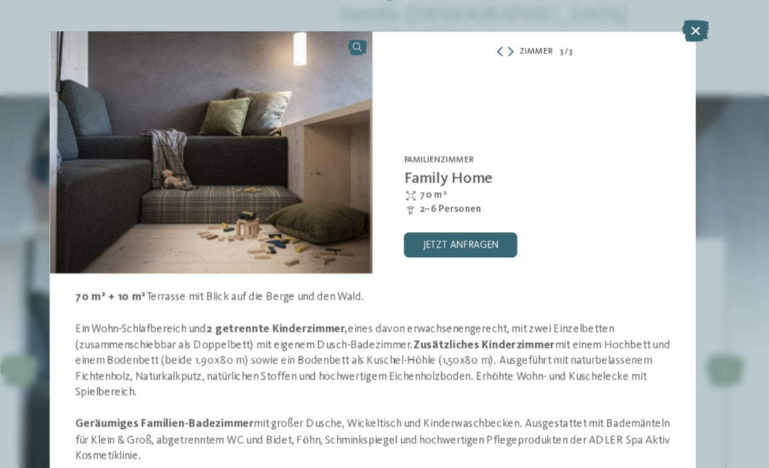
scroll to position [0, 0]
click at [280, 128] on img at bounding box center [253, 151] width 264 height 198
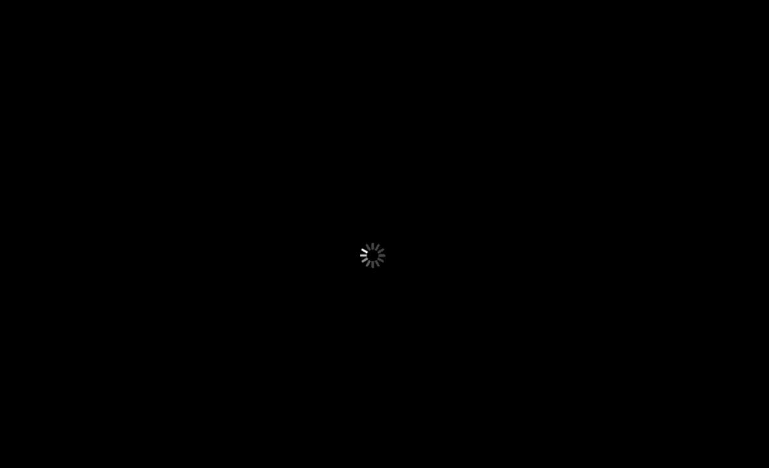
click at [234, 144] on div at bounding box center [384, 234] width 769 height 468
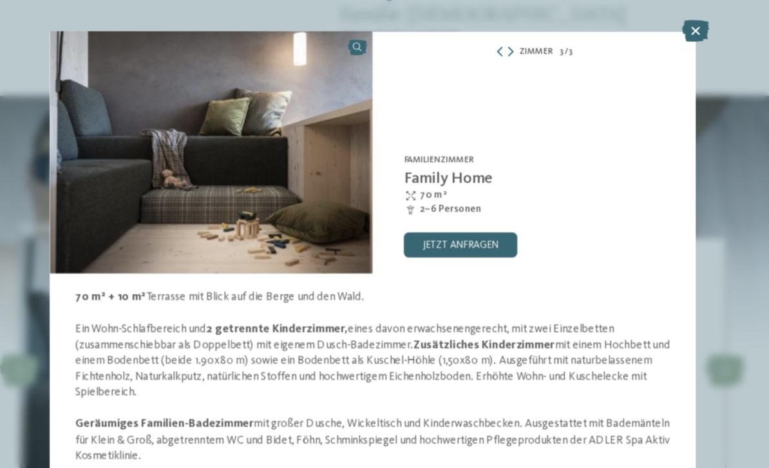
click at [292, 52] on img at bounding box center [253, 151] width 264 height 198
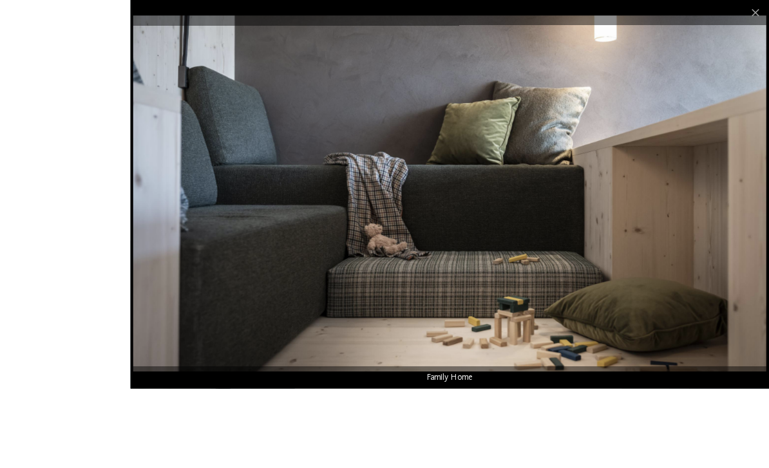
scroll to position [1127, 0]
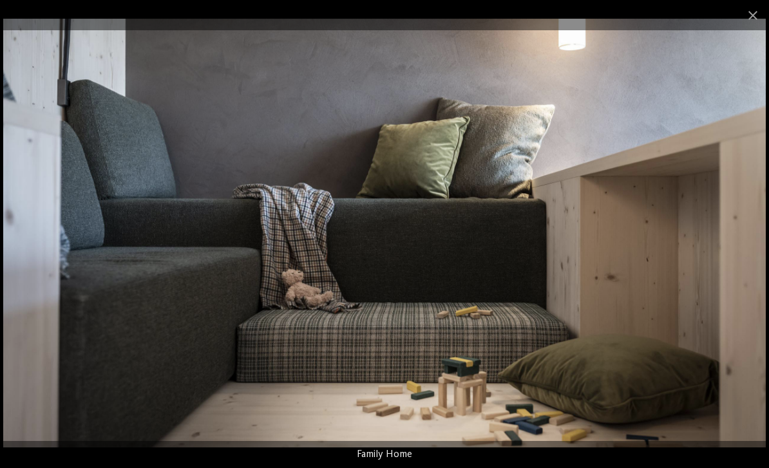
click at [750, 15] on span at bounding box center [753, 15] width 32 height 30
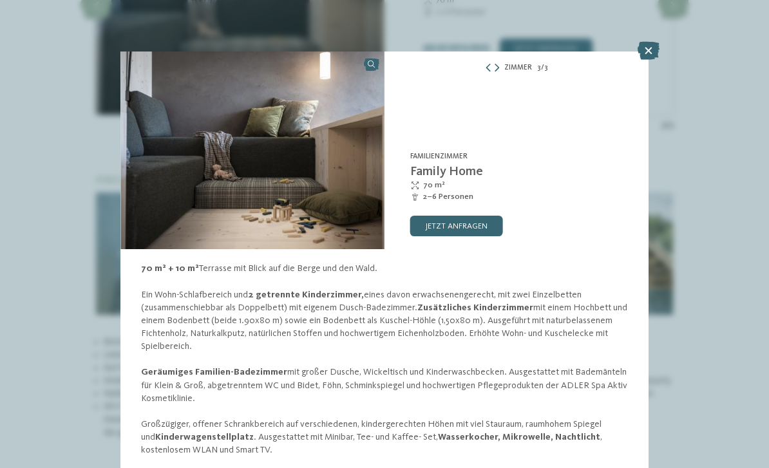
scroll to position [1482, 0]
click at [646, 49] on icon at bounding box center [649, 51] width 22 height 18
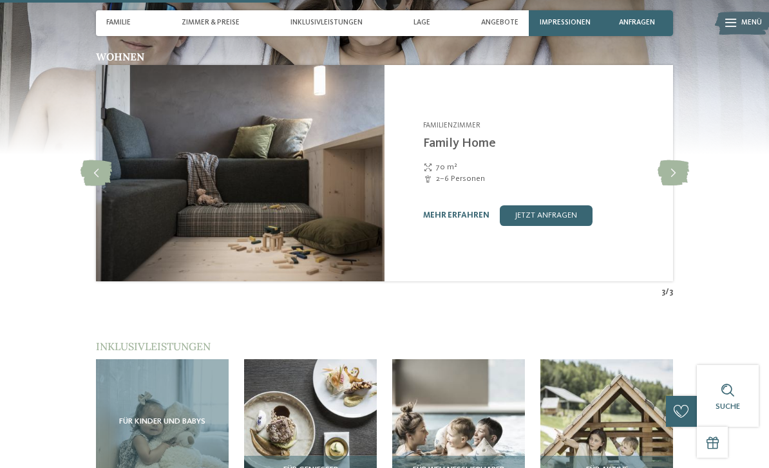
scroll to position [1314, 0]
click at [173, 369] on div "Für Kinder und Babys" at bounding box center [162, 426] width 133 height 133
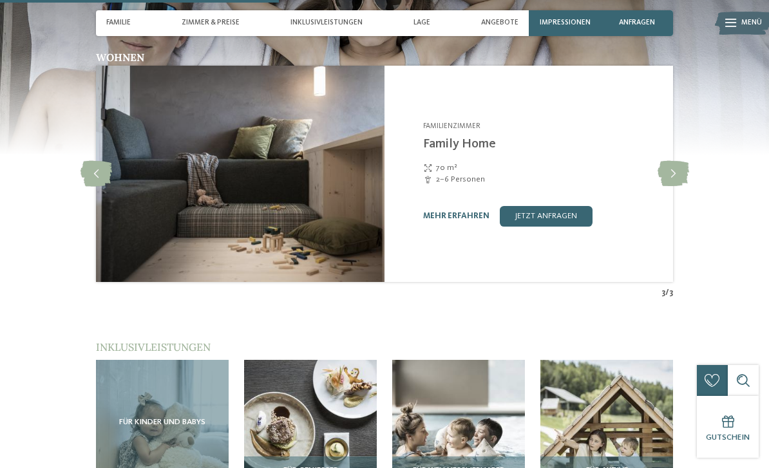
click at [621, 385] on img at bounding box center [607, 426] width 133 height 133
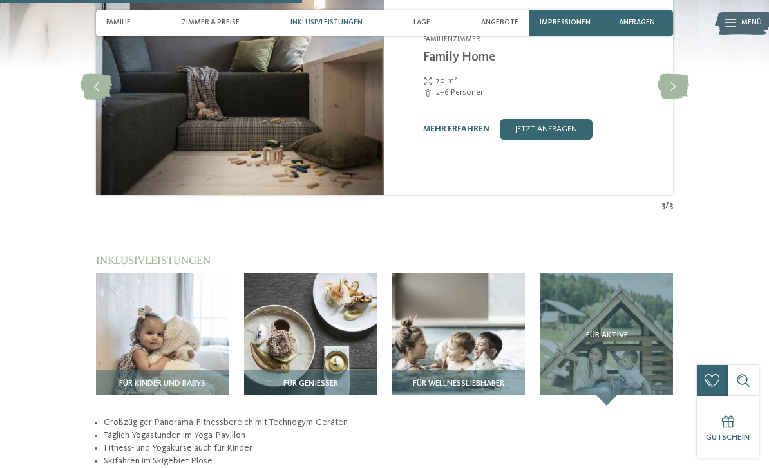
scroll to position [1420, 0]
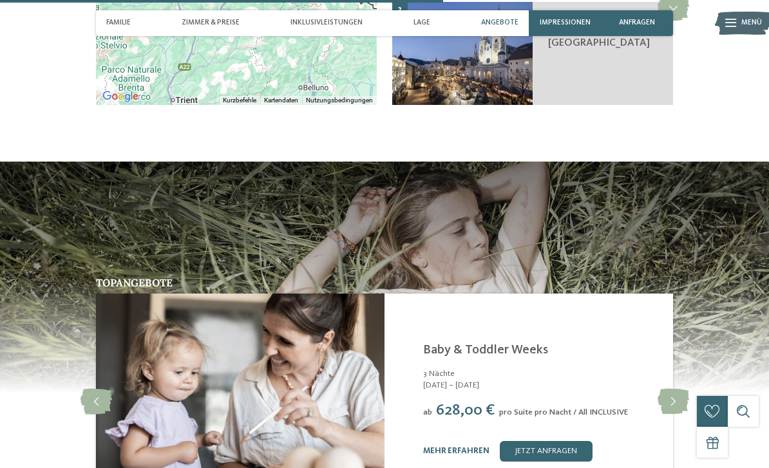
click at [711, 304] on div "Topangebote slide 2 of 6 [GEOGRAPHIC_DATA] [GEOGRAPHIC_DATA], [GEOGRAPHIC_DATA]…" at bounding box center [384, 402] width 701 height 249
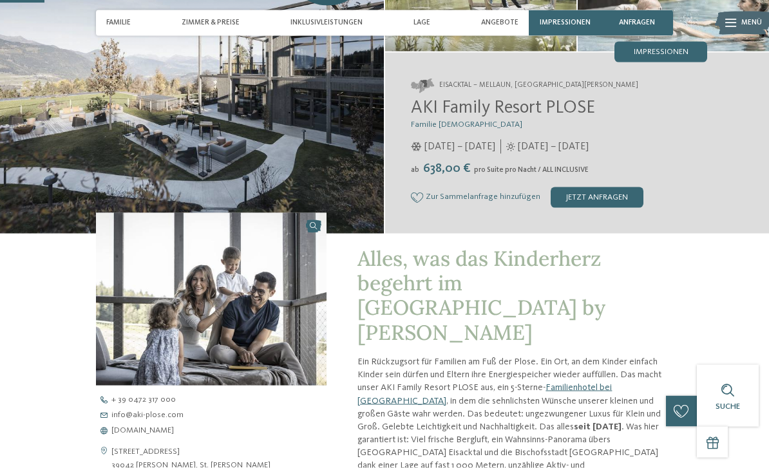
scroll to position [0, 0]
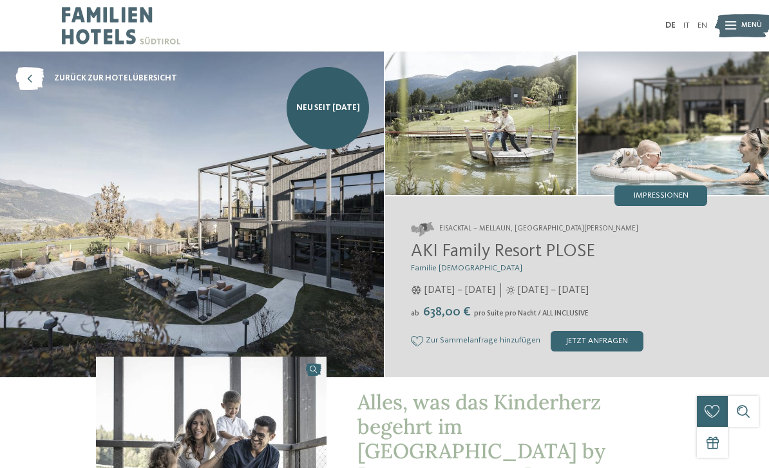
click at [662, 196] on span "Impressionen" at bounding box center [661, 196] width 55 height 8
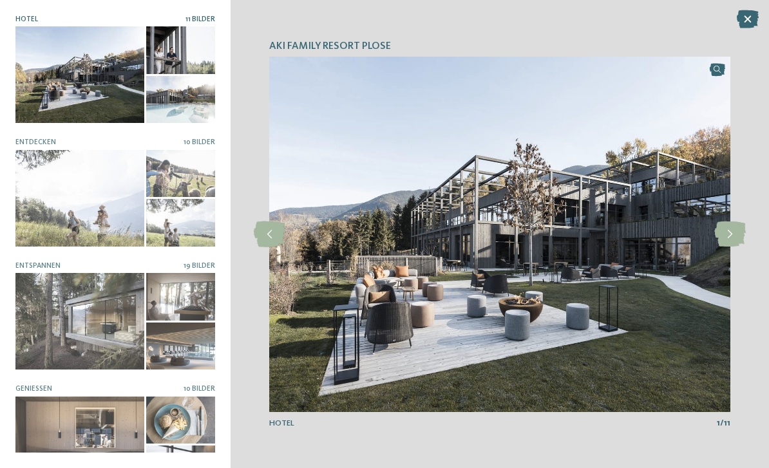
click at [719, 235] on icon at bounding box center [731, 235] width 32 height 26
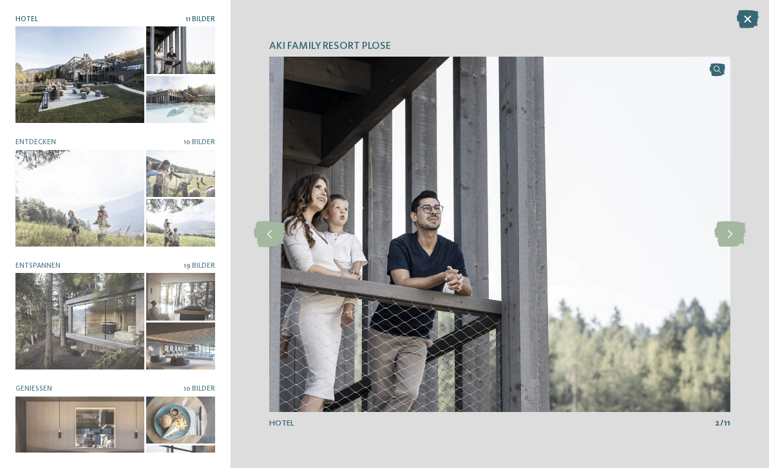
click at [722, 233] on icon at bounding box center [731, 235] width 32 height 26
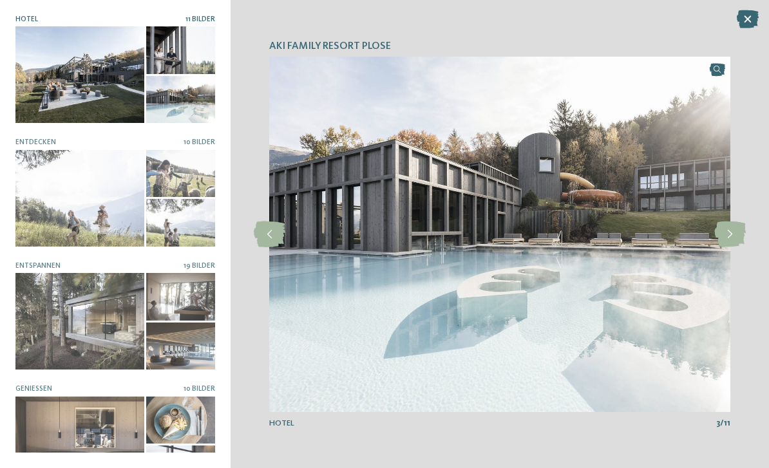
click at [719, 234] on icon at bounding box center [731, 235] width 32 height 26
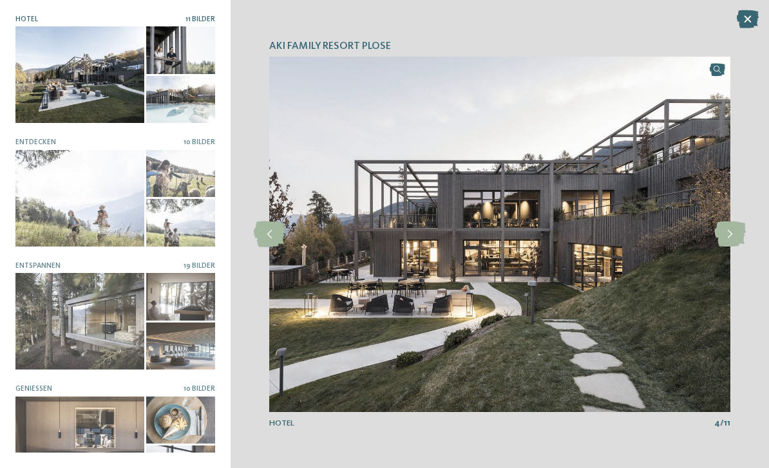
click at [727, 234] on icon at bounding box center [731, 235] width 32 height 26
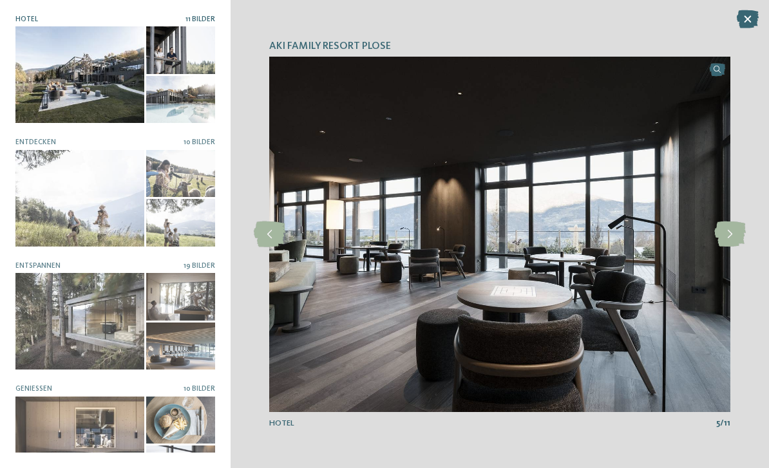
click at [724, 233] on icon at bounding box center [731, 235] width 32 height 26
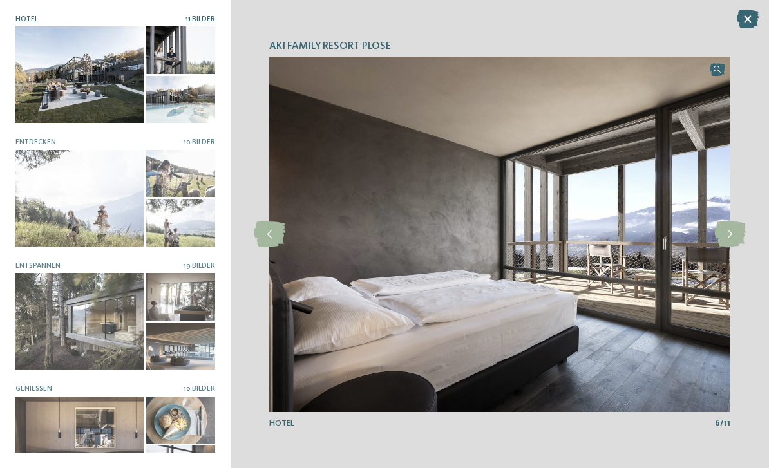
click at [726, 235] on icon at bounding box center [731, 235] width 32 height 26
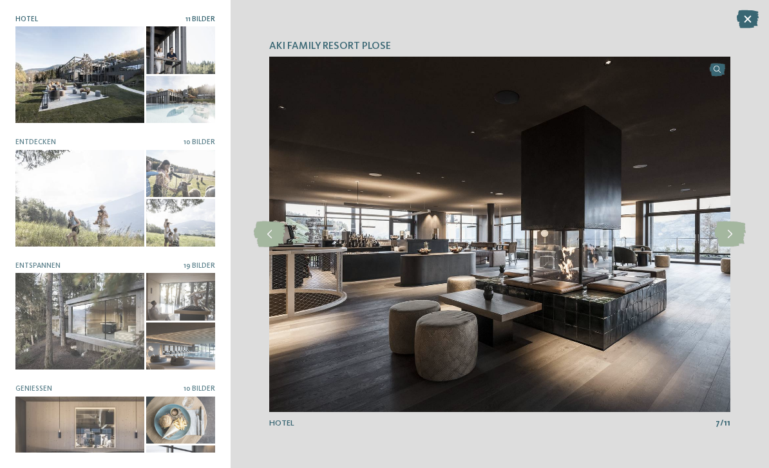
click at [744, 19] on icon at bounding box center [748, 19] width 22 height 18
